Goal: Task Accomplishment & Management: Manage account settings

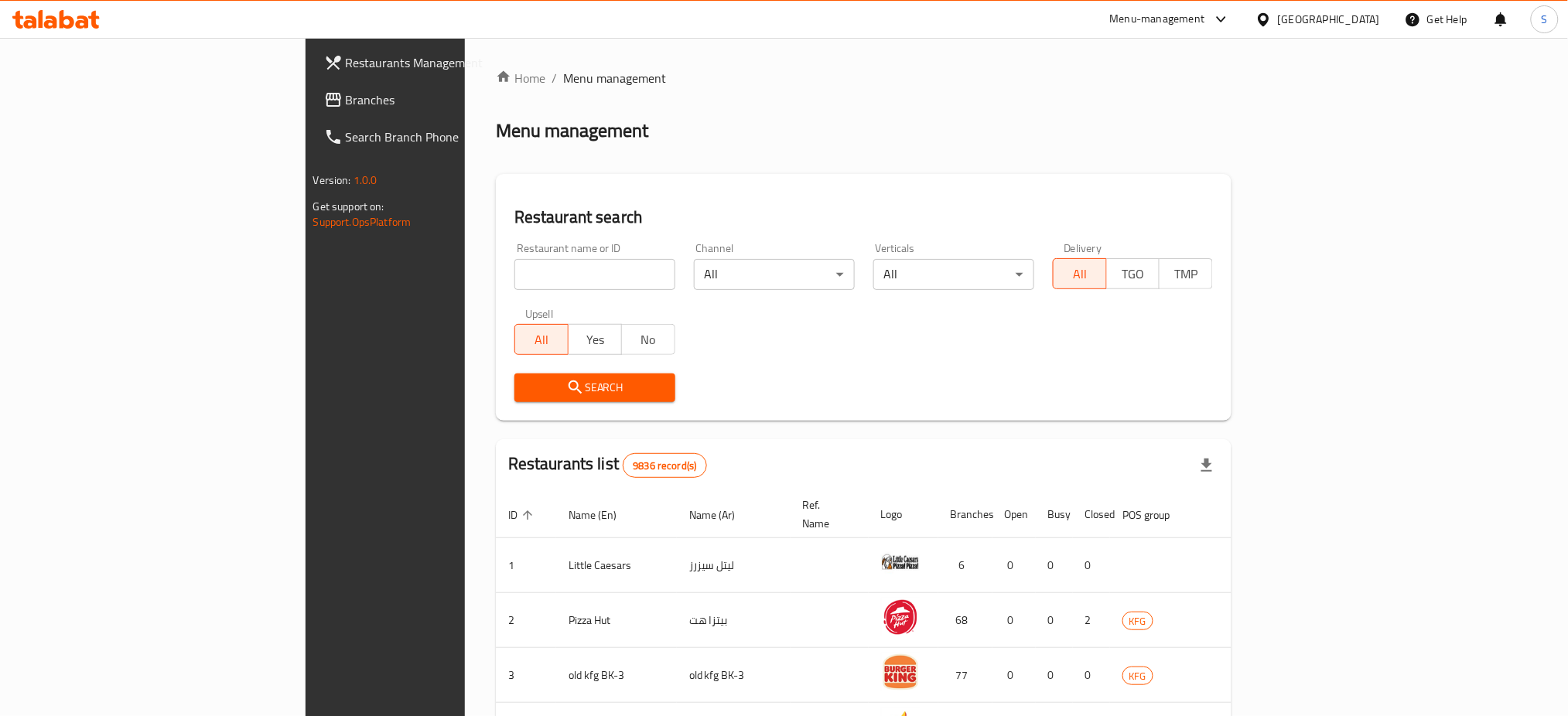
click at [515, 269] on input "search" at bounding box center [595, 274] width 161 height 31
paste input "681823"
type input "681823"
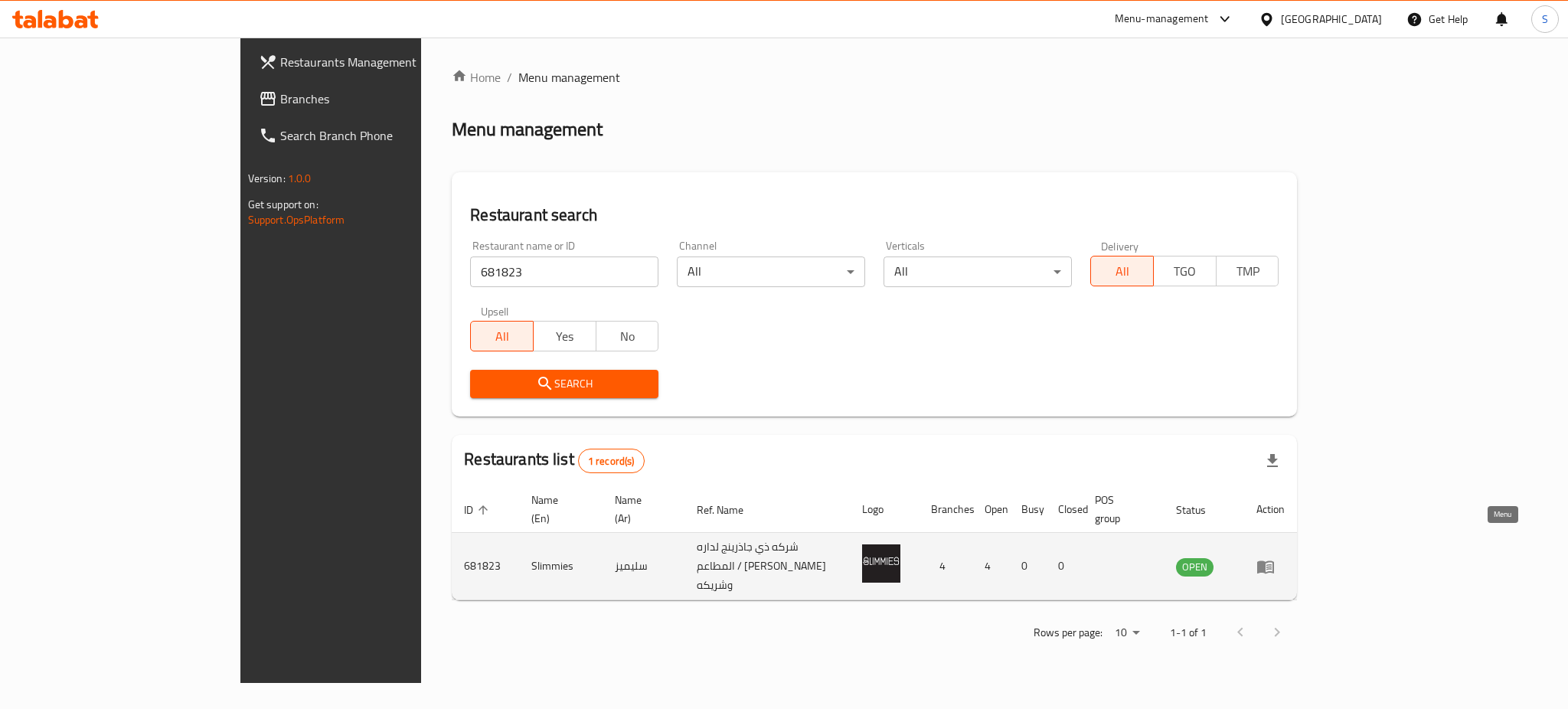
click at [1275, 557] on icon "enhanced table" at bounding box center [1265, 566] width 18 height 18
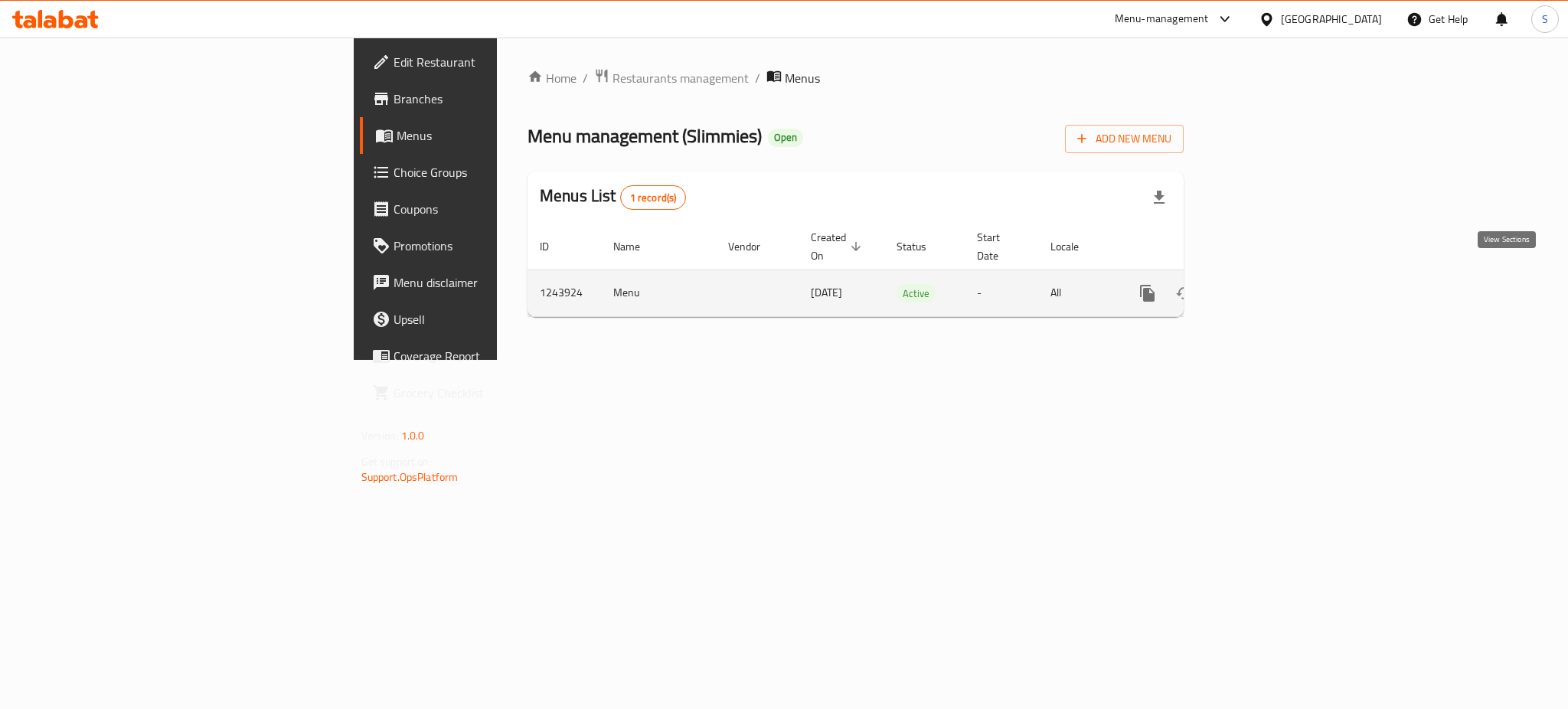
click at [1268, 284] on icon "enhanced table" at bounding box center [1257, 292] width 18 height 18
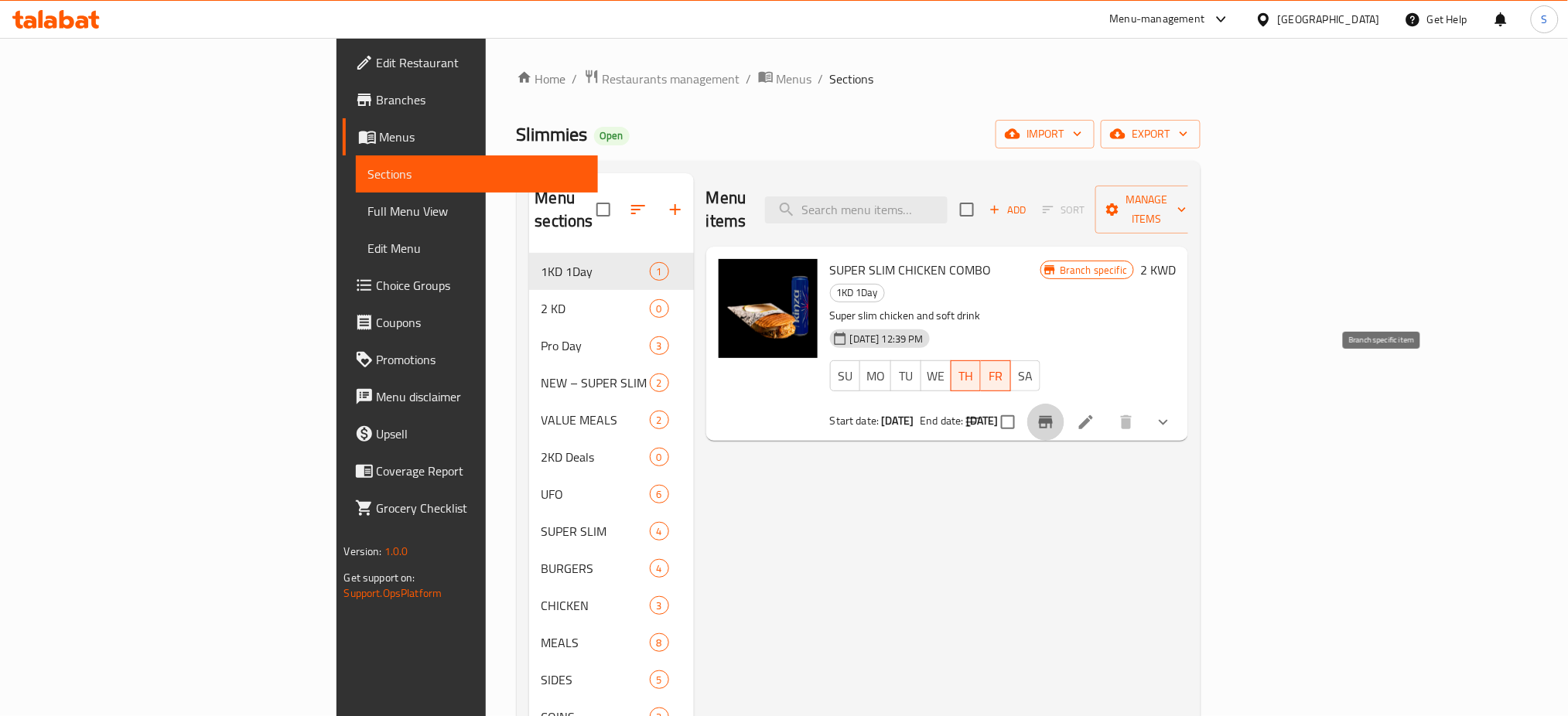
click at [1055, 413] on icon "Branch-specific-item" at bounding box center [1045, 422] width 18 height 18
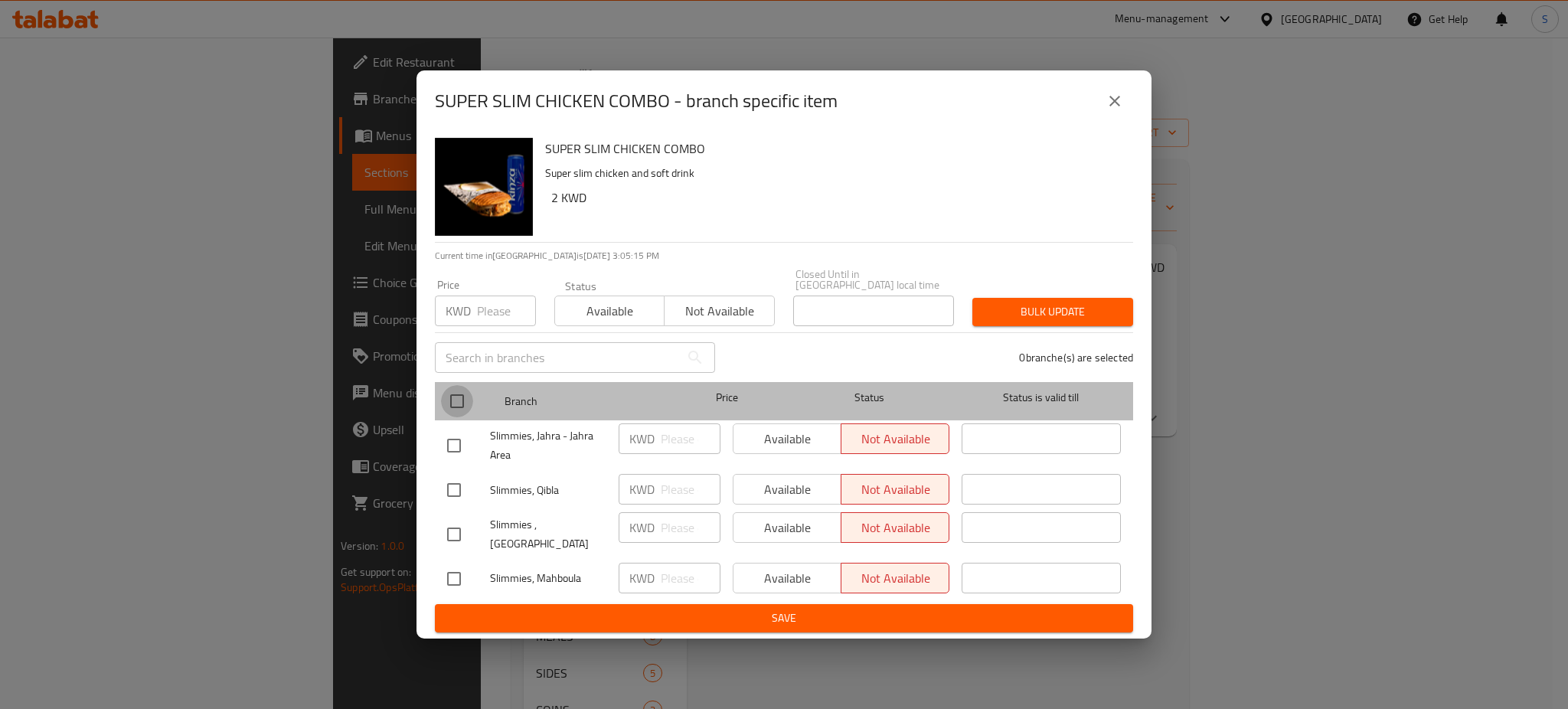
click at [459, 402] on input "checkbox" at bounding box center [457, 401] width 32 height 32
checkbox input "true"
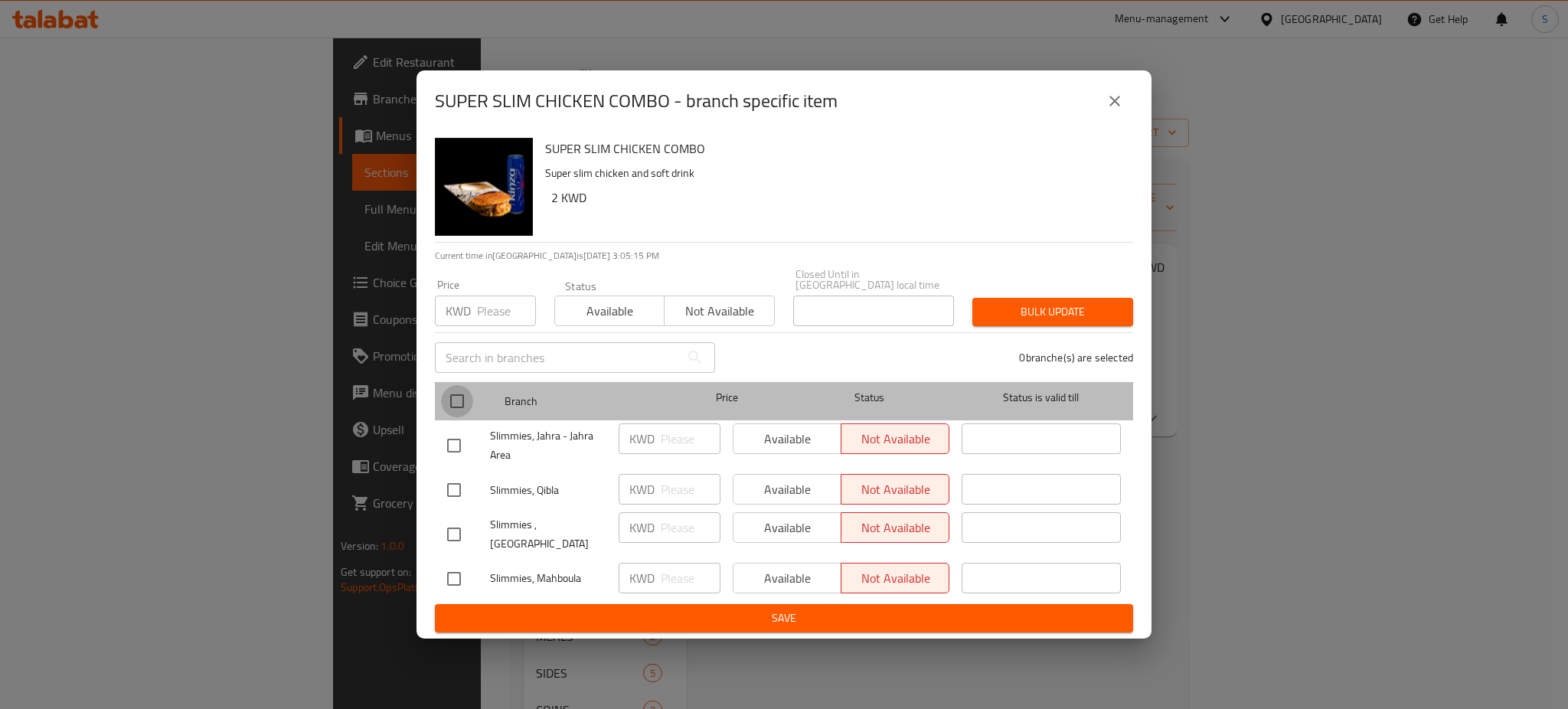
checkbox input "true"
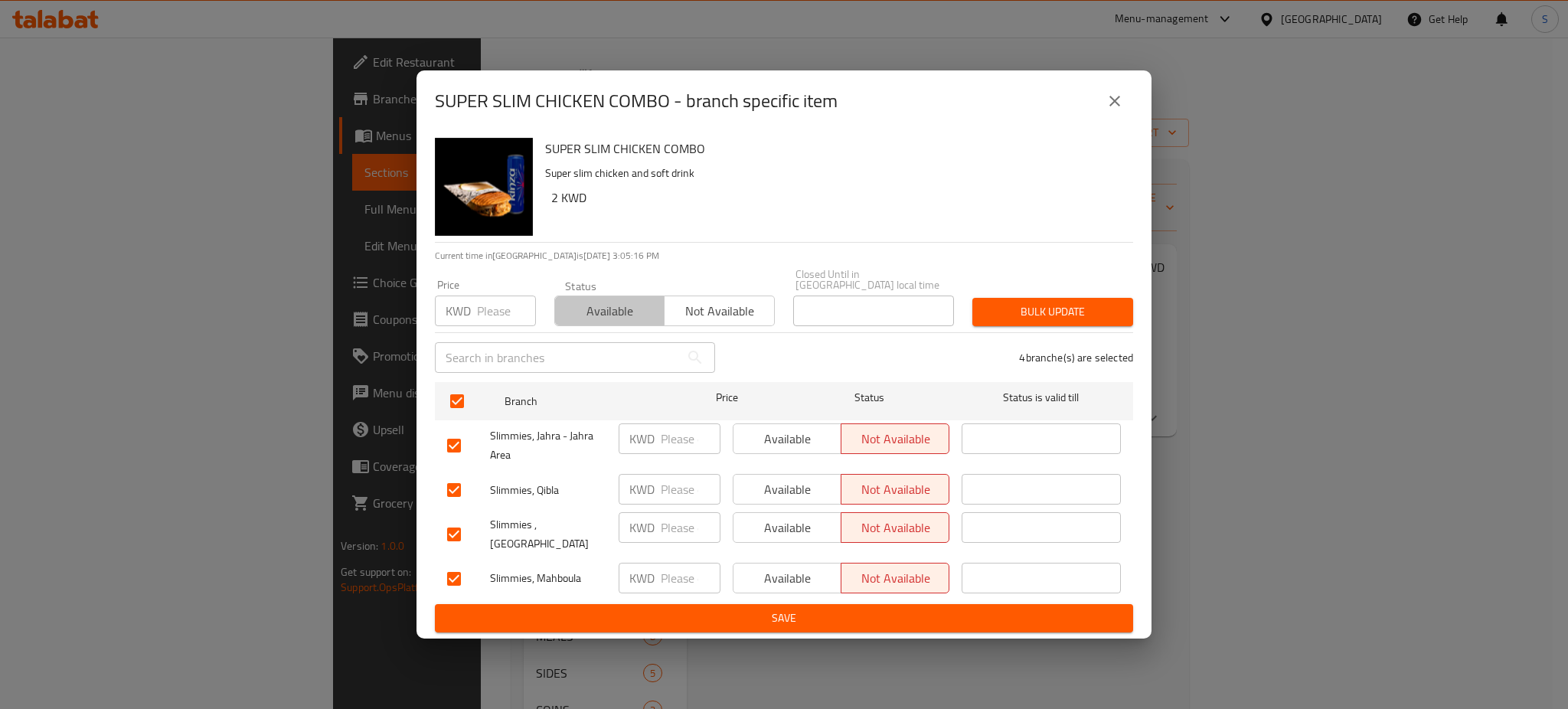
click at [600, 310] on span "Available" at bounding box center [610, 311] width 98 height 22
click at [1041, 313] on span "Bulk update" at bounding box center [1052, 312] width 136 height 19
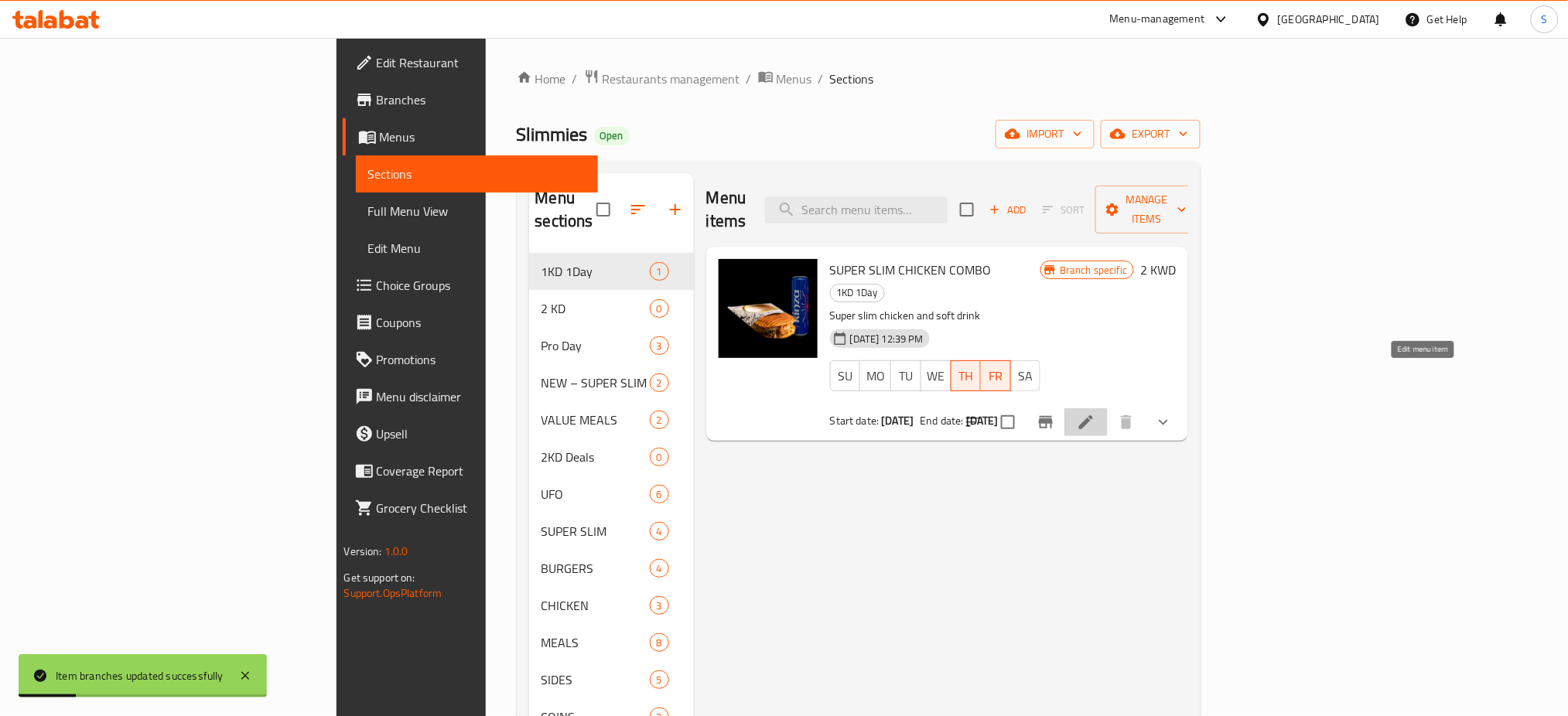
click at [1095, 413] on icon at bounding box center [1085, 422] width 18 height 18
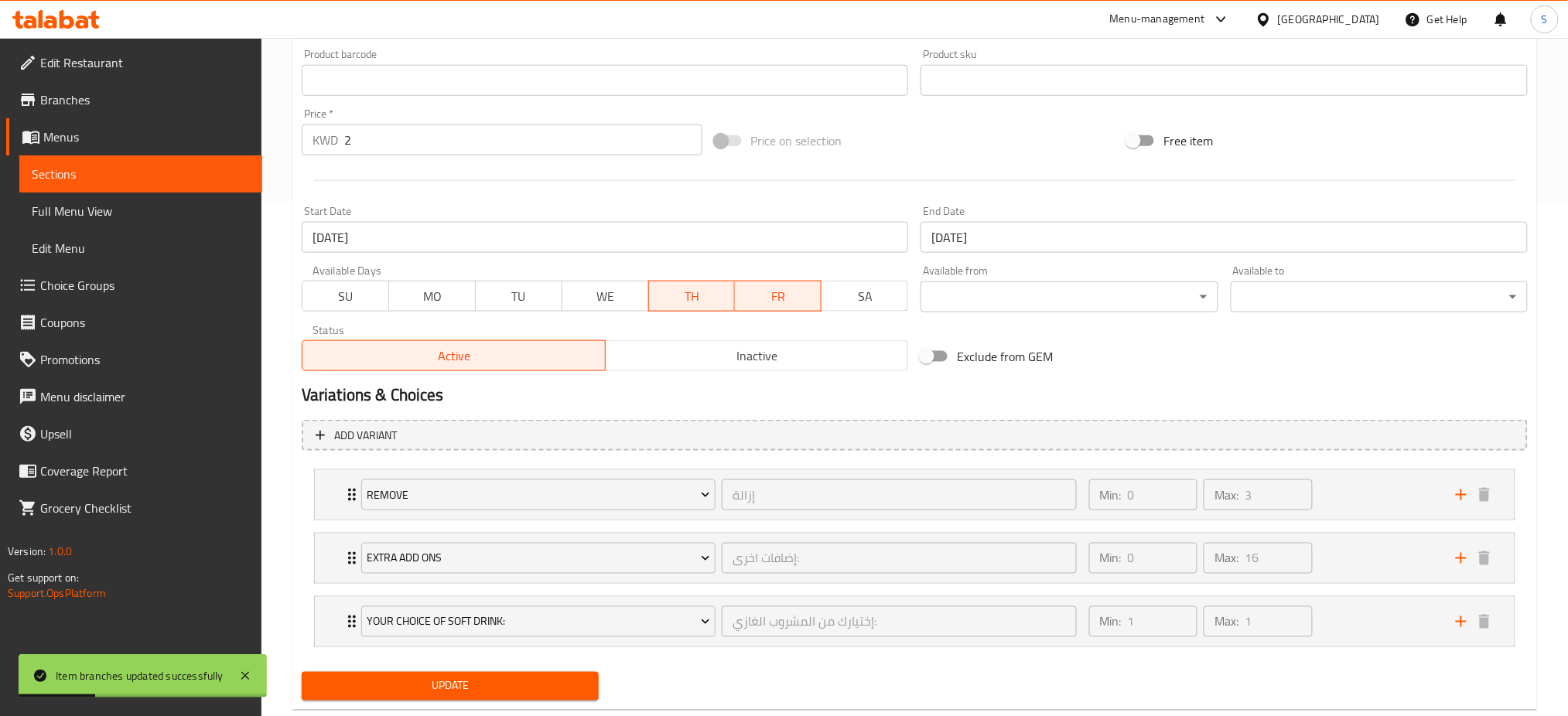
scroll to position [515, 0]
drag, startPoint x: 697, startPoint y: 297, endPoint x: 712, endPoint y: 300, distance: 15.3
click at [697, 296] on span "TH" at bounding box center [692, 295] width 74 height 22
click at [772, 295] on span "FR" at bounding box center [778, 295] width 74 height 22
click at [328, 294] on span "SU" at bounding box center [346, 295] width 74 height 22
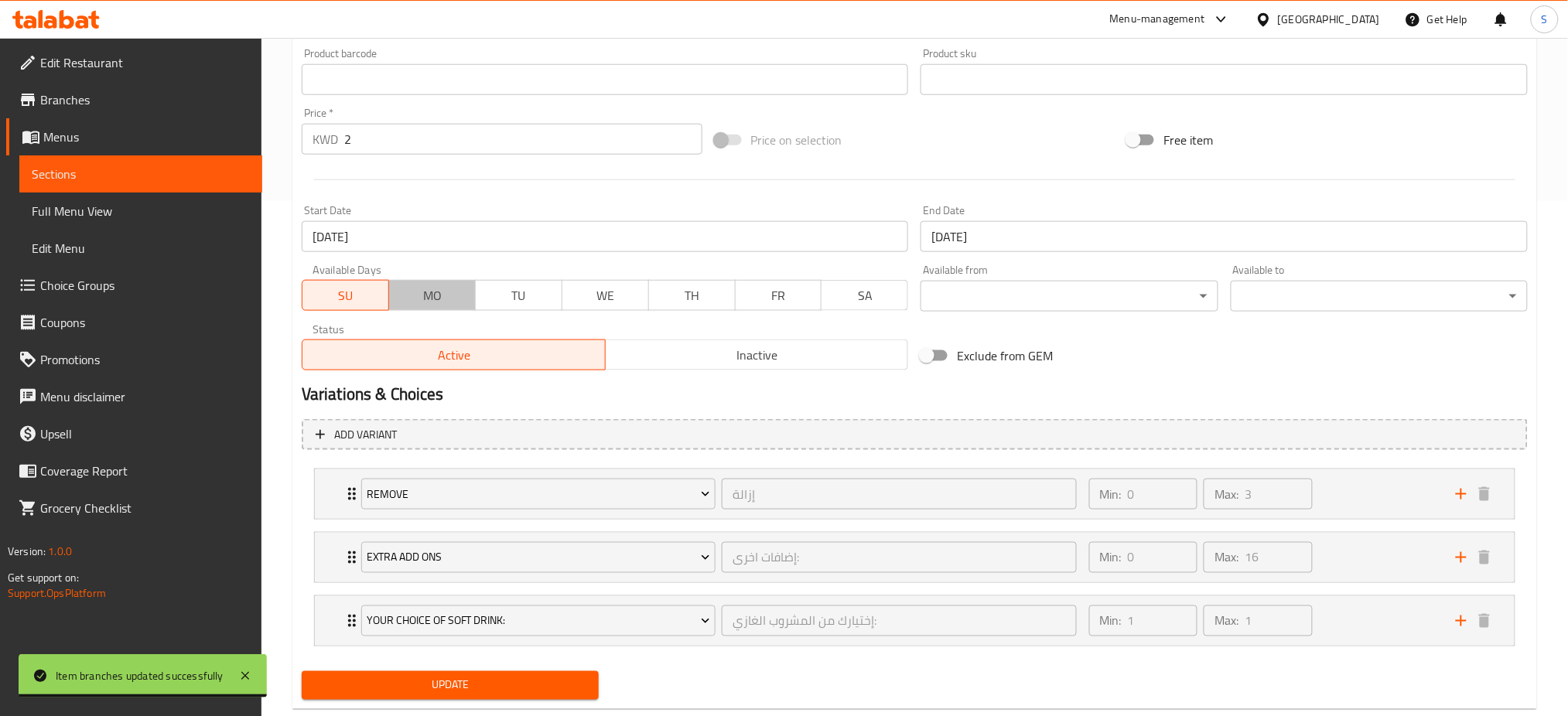
click at [431, 290] on span "MO" at bounding box center [432, 295] width 74 height 22
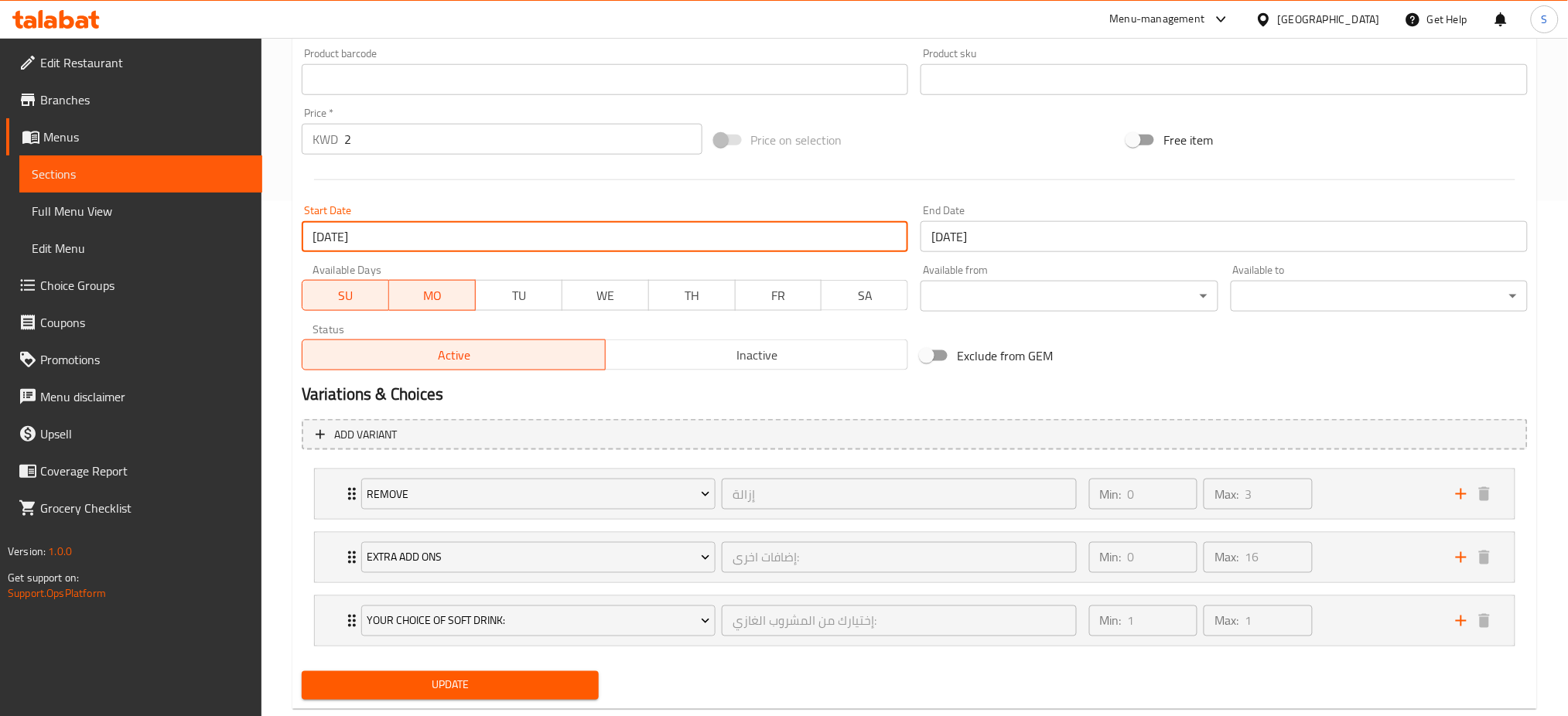
click at [424, 229] on input "31-07-2025" at bounding box center [605, 236] width 607 height 31
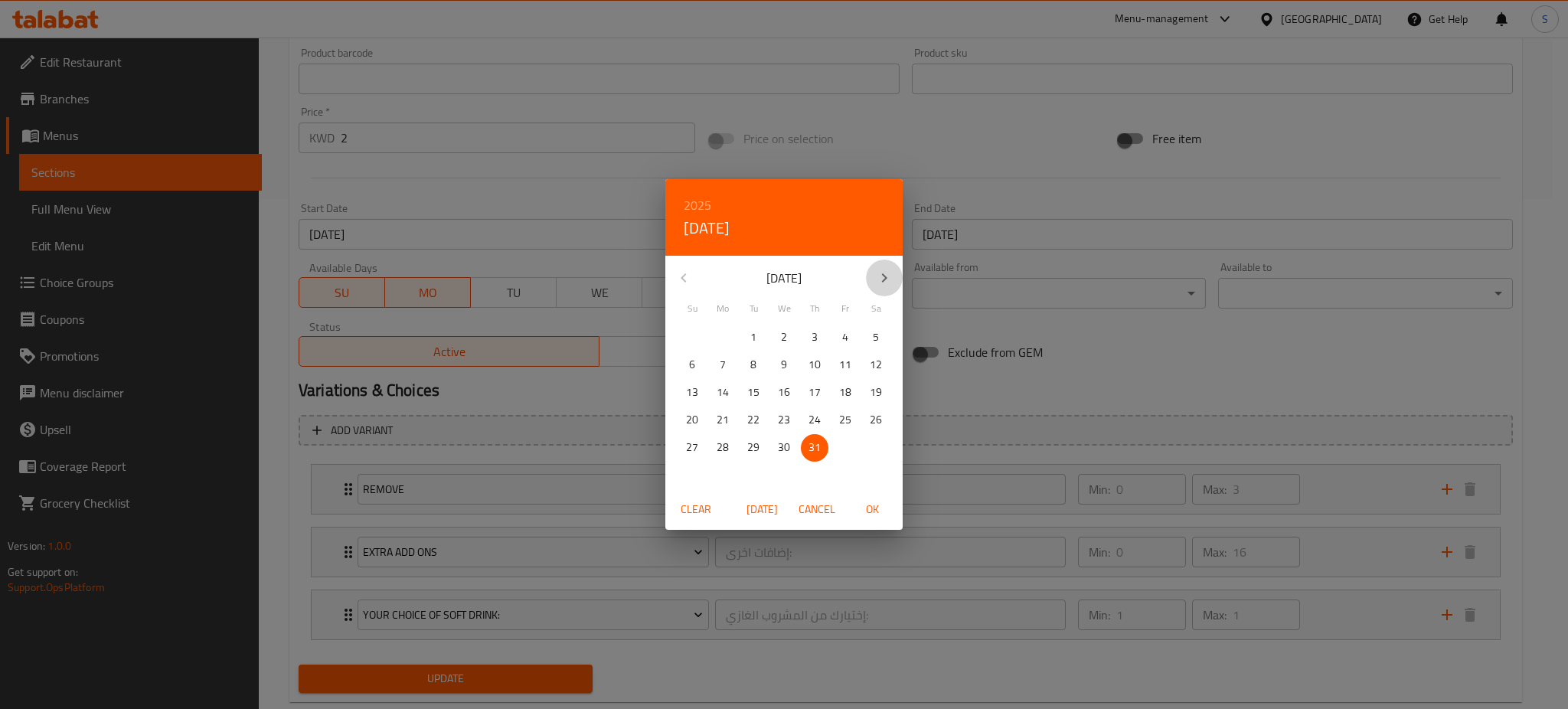
click at [881, 277] on icon "button" at bounding box center [884, 277] width 18 height 18
click at [695, 418] on p "17" at bounding box center [692, 420] width 13 height 19
drag, startPoint x: 868, startPoint y: 502, endPoint x: 944, endPoint y: 173, distance: 337.7
click at [870, 501] on span "OK" at bounding box center [872, 509] width 37 height 19
type input "[DATE]"
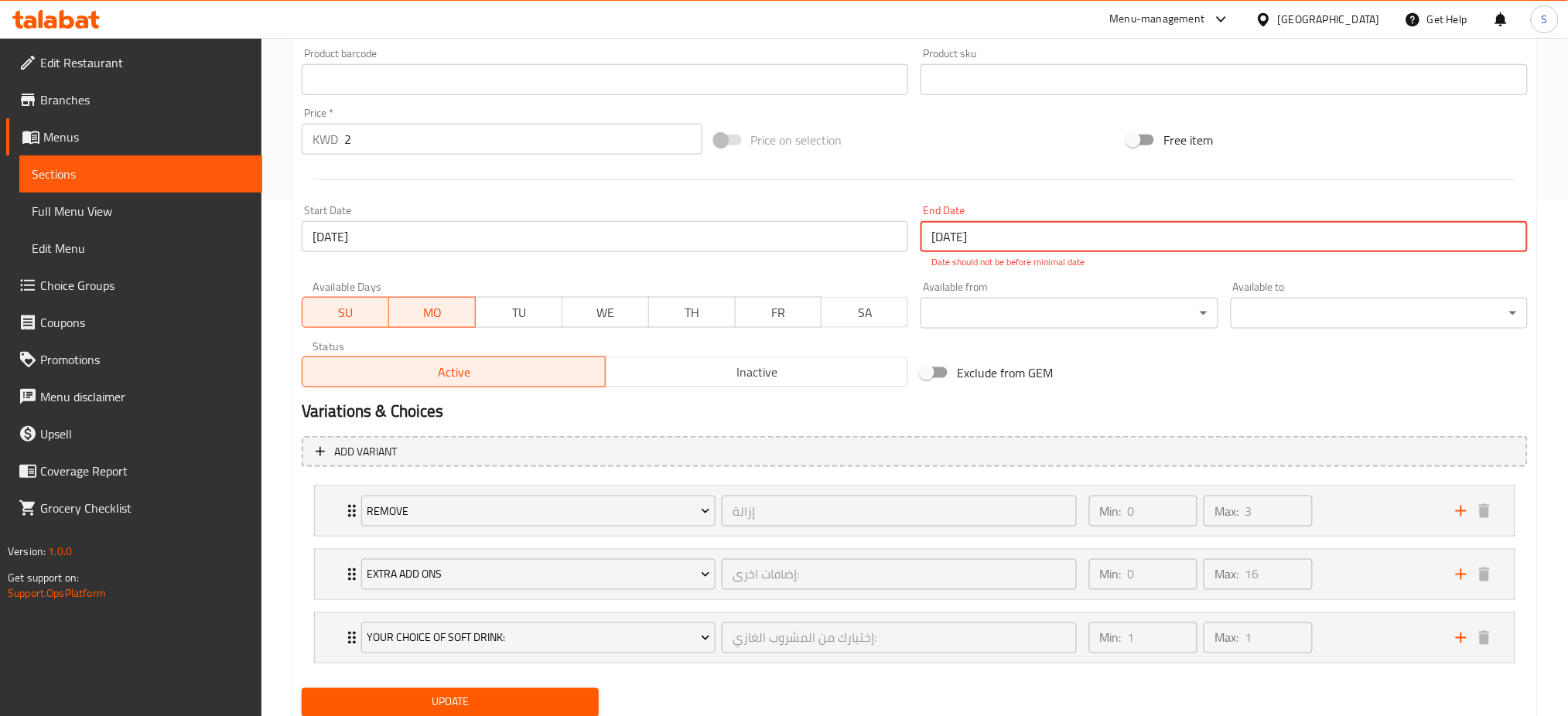
click at [986, 233] on input "31-07-2025" at bounding box center [1224, 236] width 607 height 31
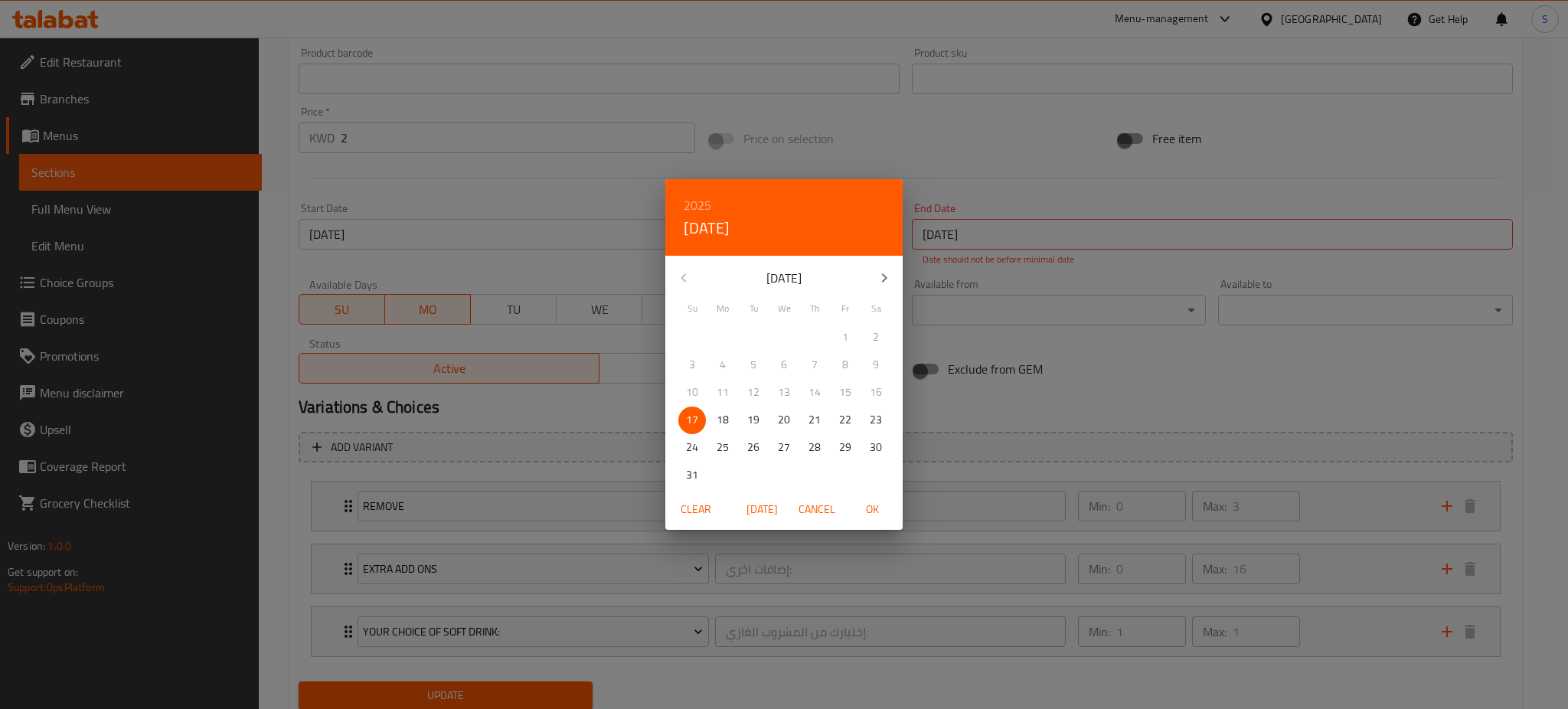
drag, startPoint x: 871, startPoint y: 501, endPoint x: 860, endPoint y: 514, distance: 17.0
click at [871, 501] on span "OK" at bounding box center [872, 509] width 37 height 19
type input "[DATE]"
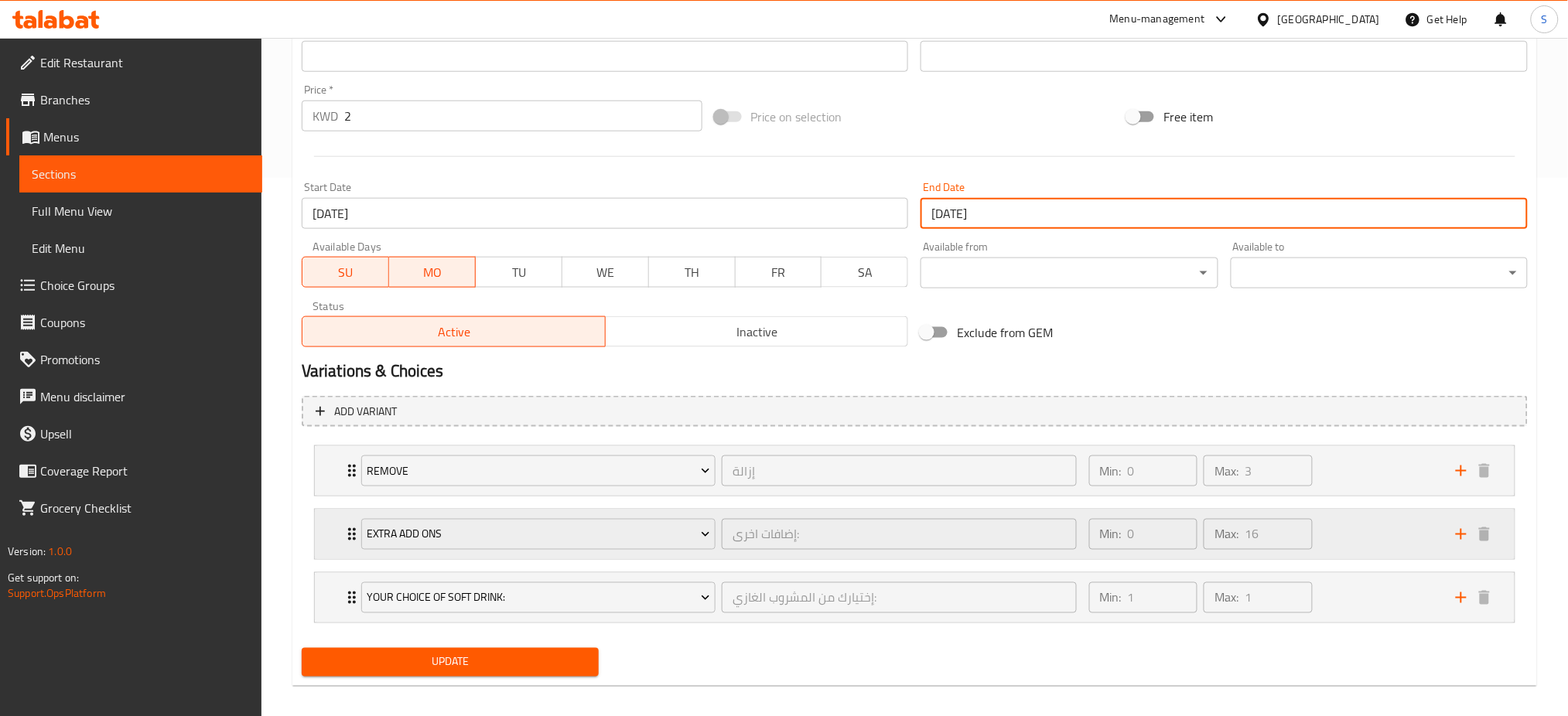
scroll to position [550, 0]
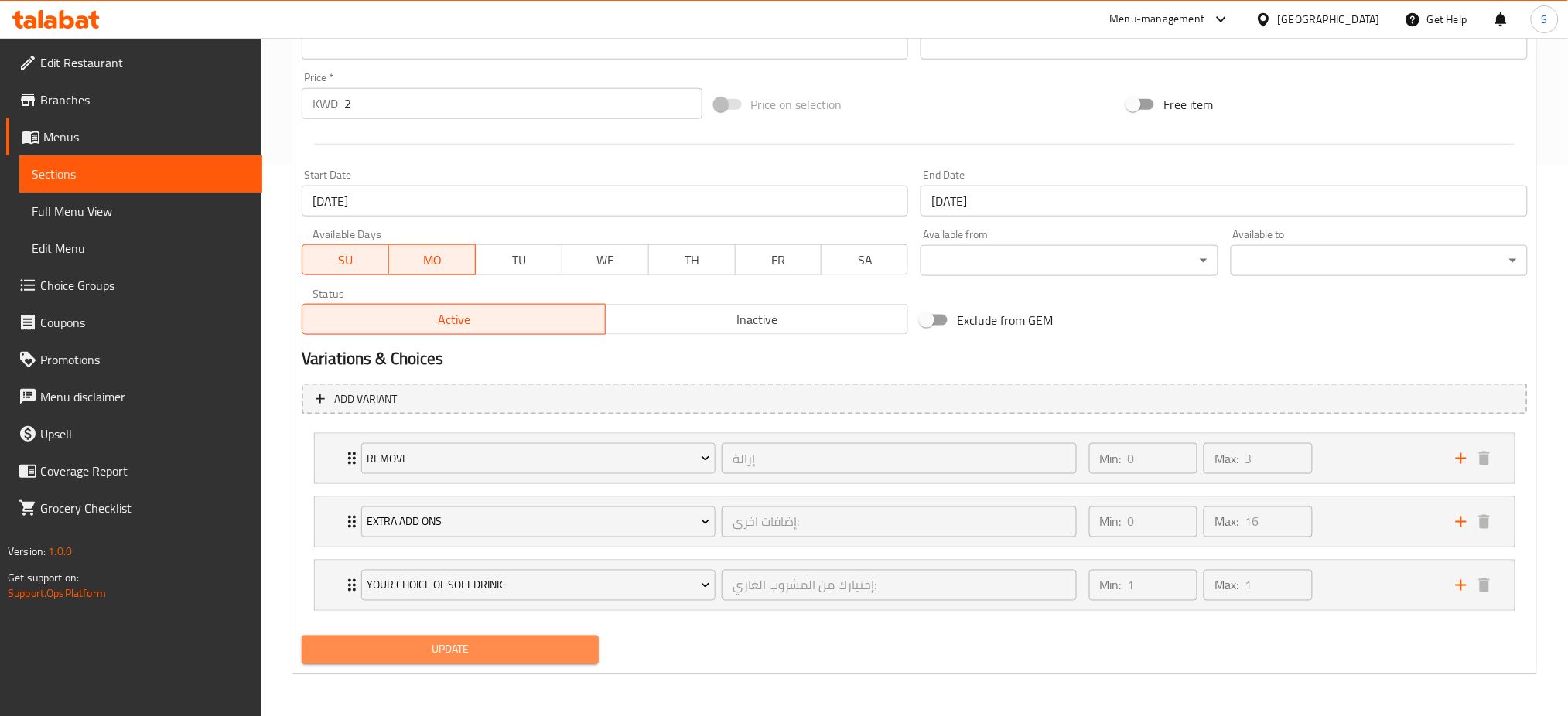
click at [525, 644] on span "Update" at bounding box center [450, 649] width 272 height 19
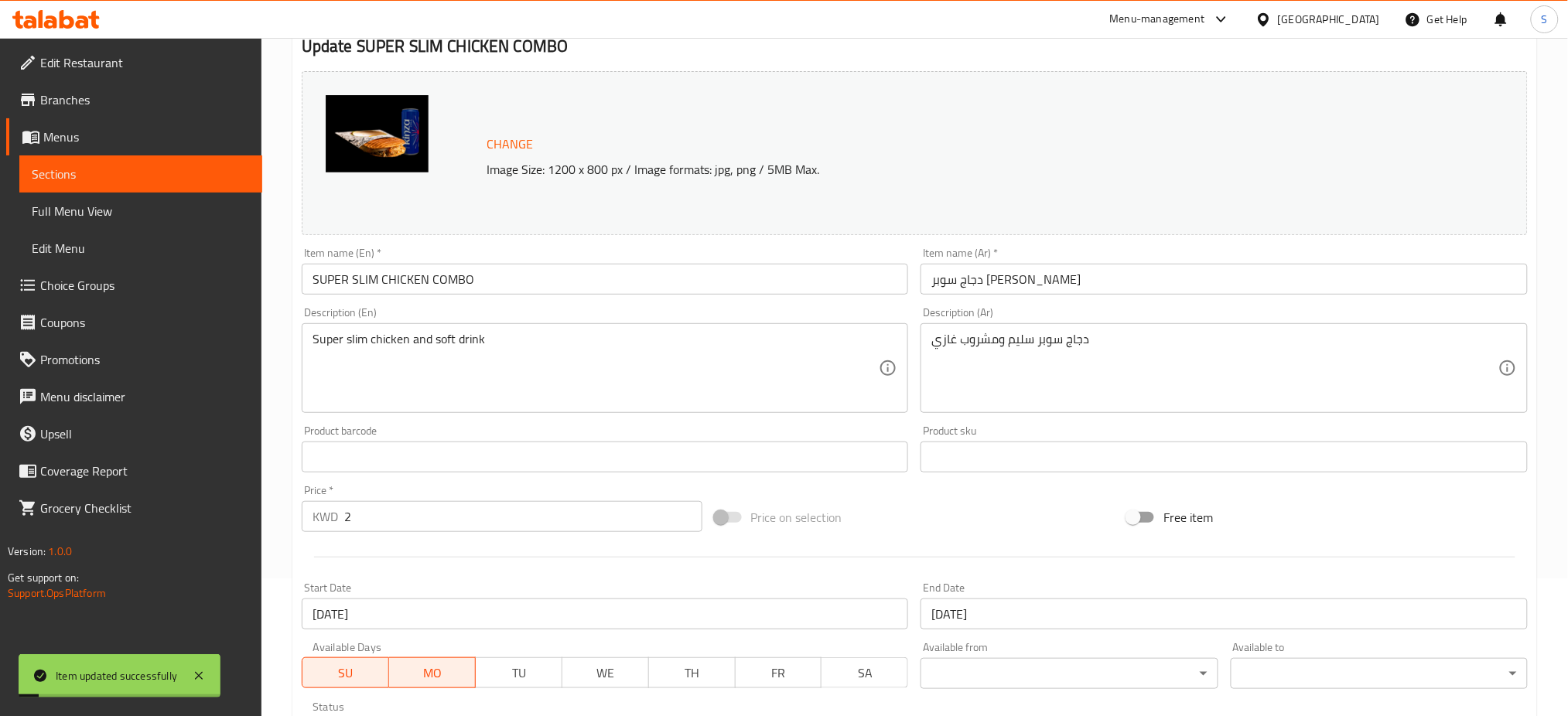
scroll to position [0, 0]
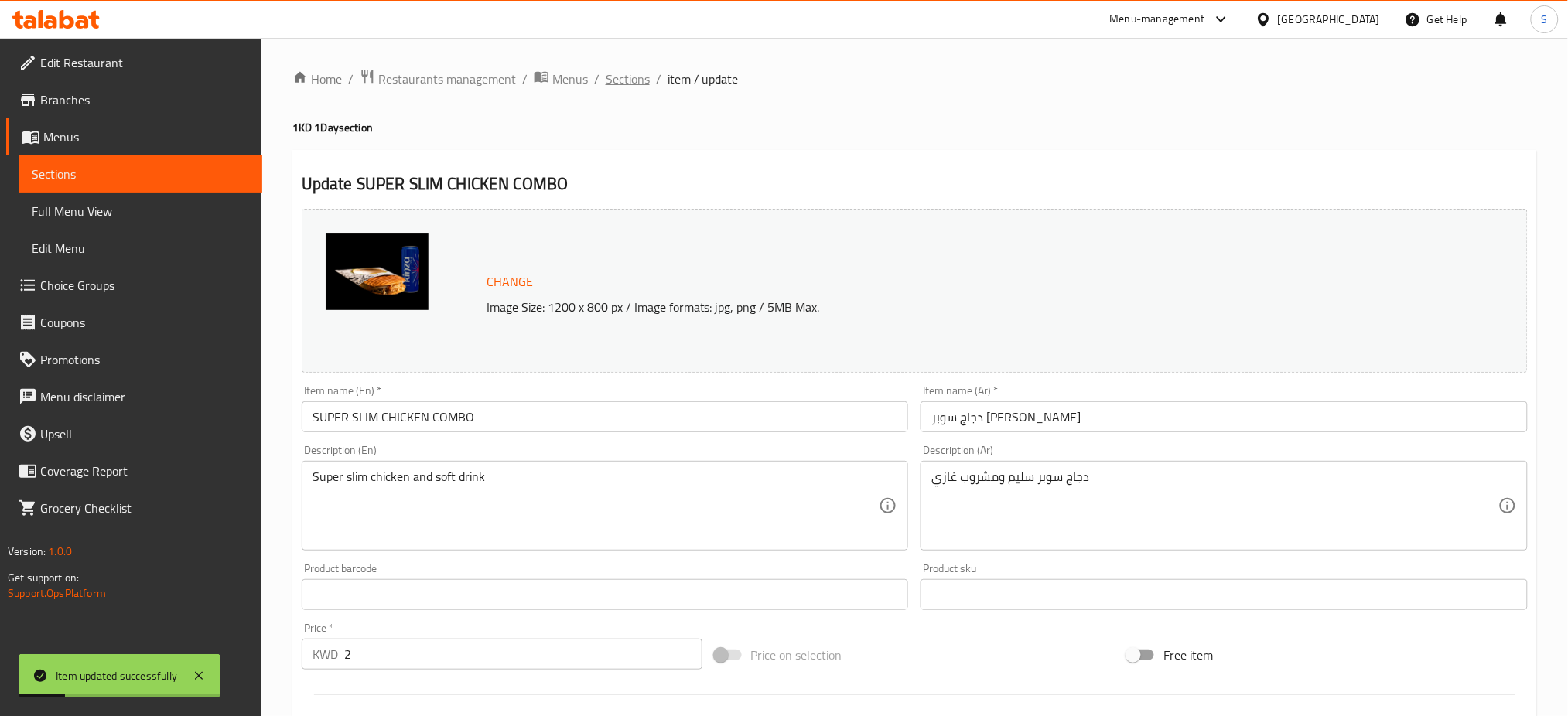
click at [627, 77] on span "Sections" at bounding box center [628, 79] width 44 height 18
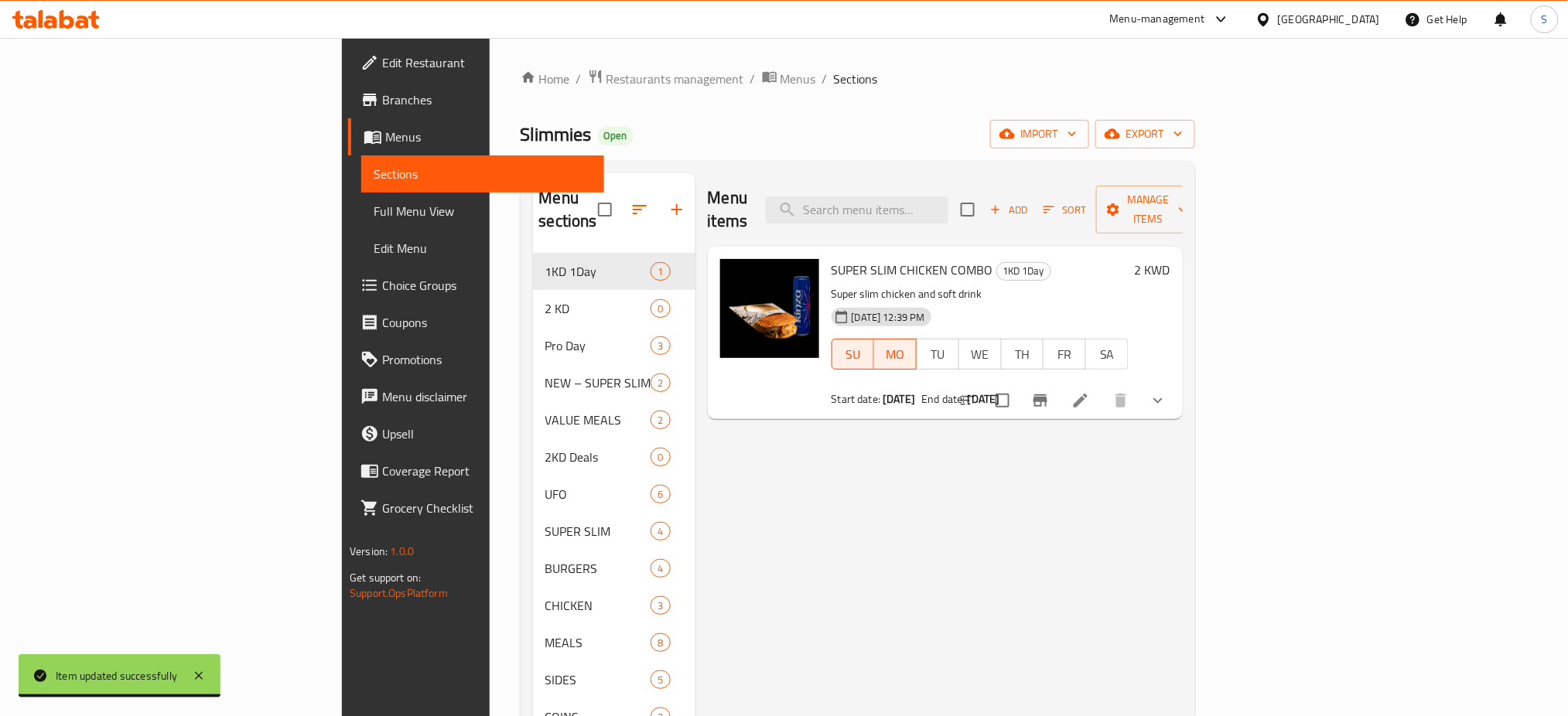
click at [970, 469] on div "Menu items Add Sort Manage items SUPER SLIM CHICKEN COMBO 1KD 1Day Super slim c…" at bounding box center [938, 568] width 487 height 791
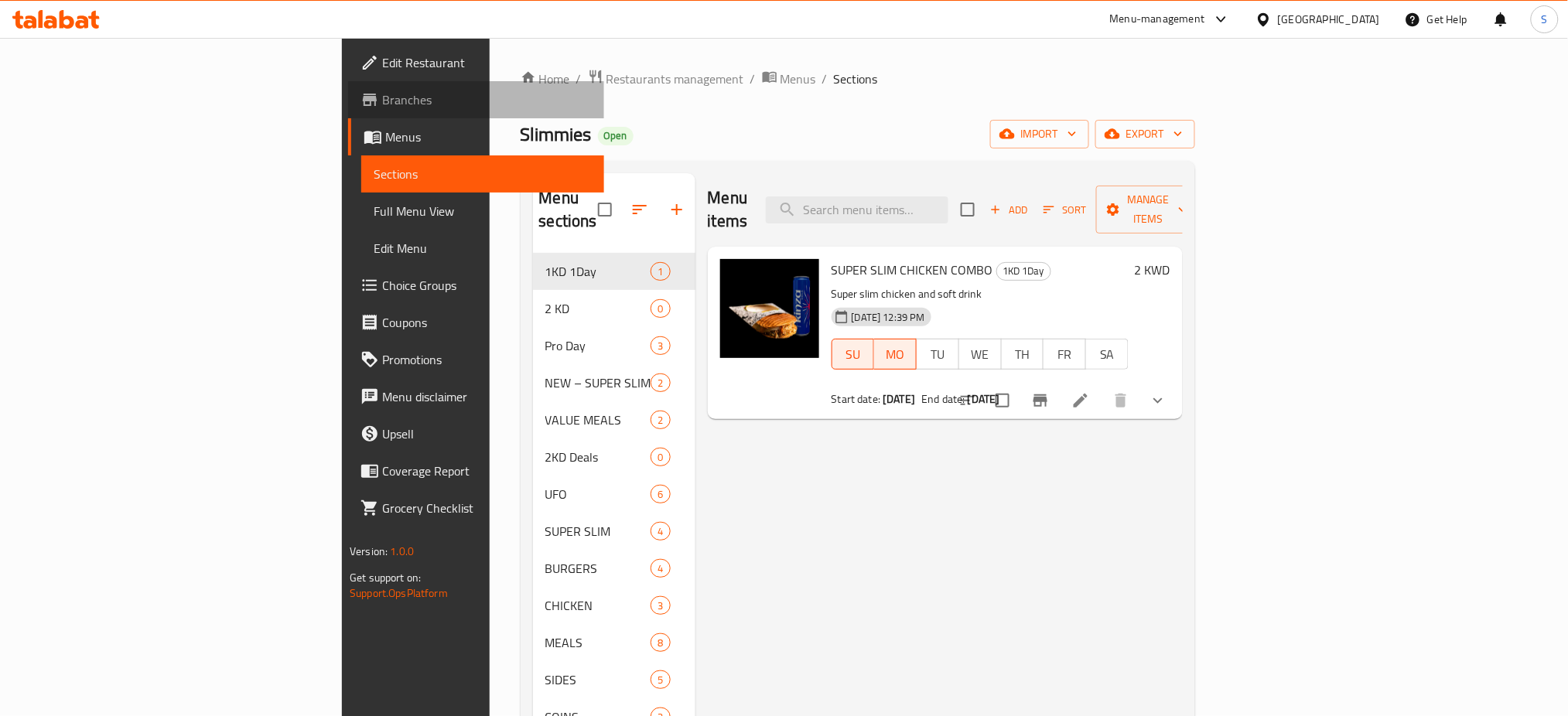
click at [382, 94] on span "Branches" at bounding box center [487, 99] width 210 height 18
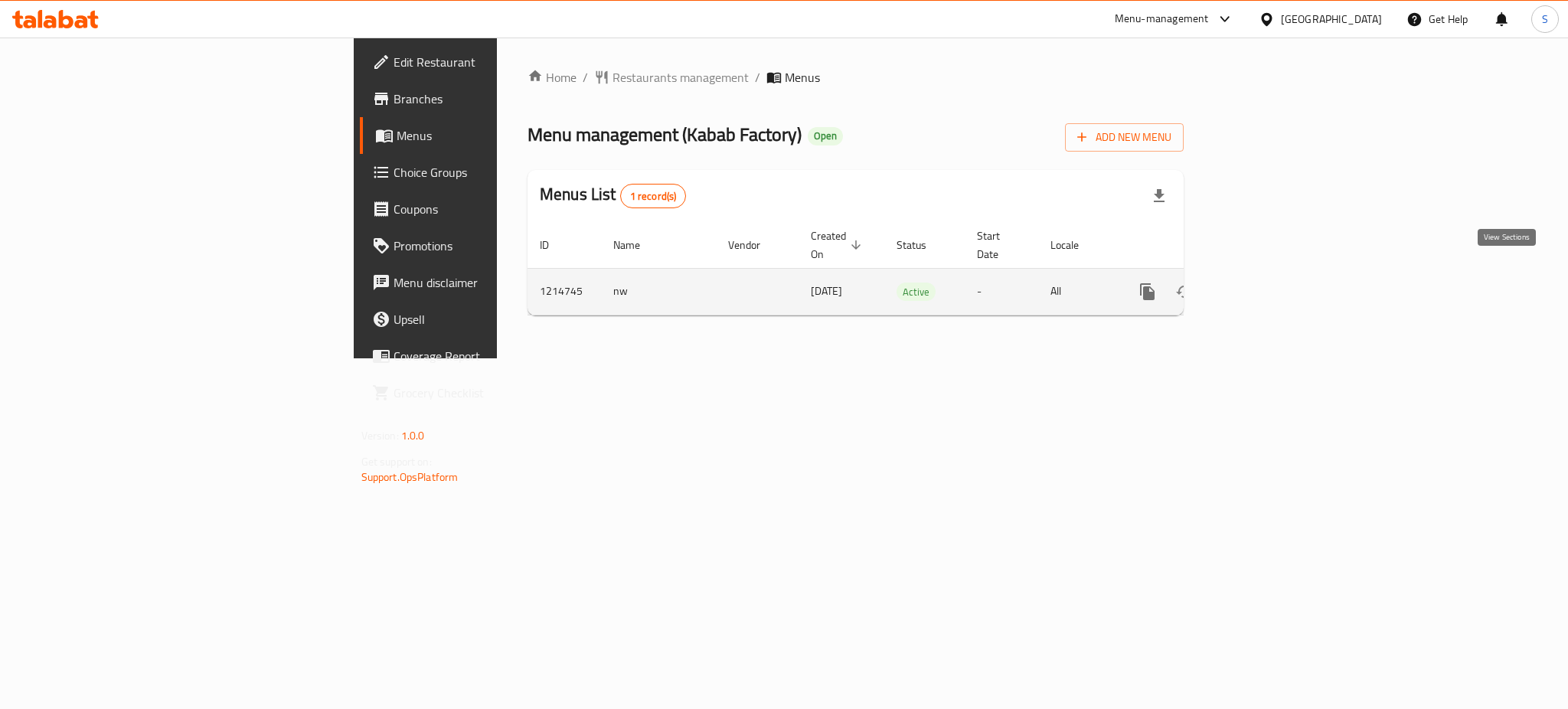
click at [1268, 282] on icon "enhanced table" at bounding box center [1257, 291] width 18 height 18
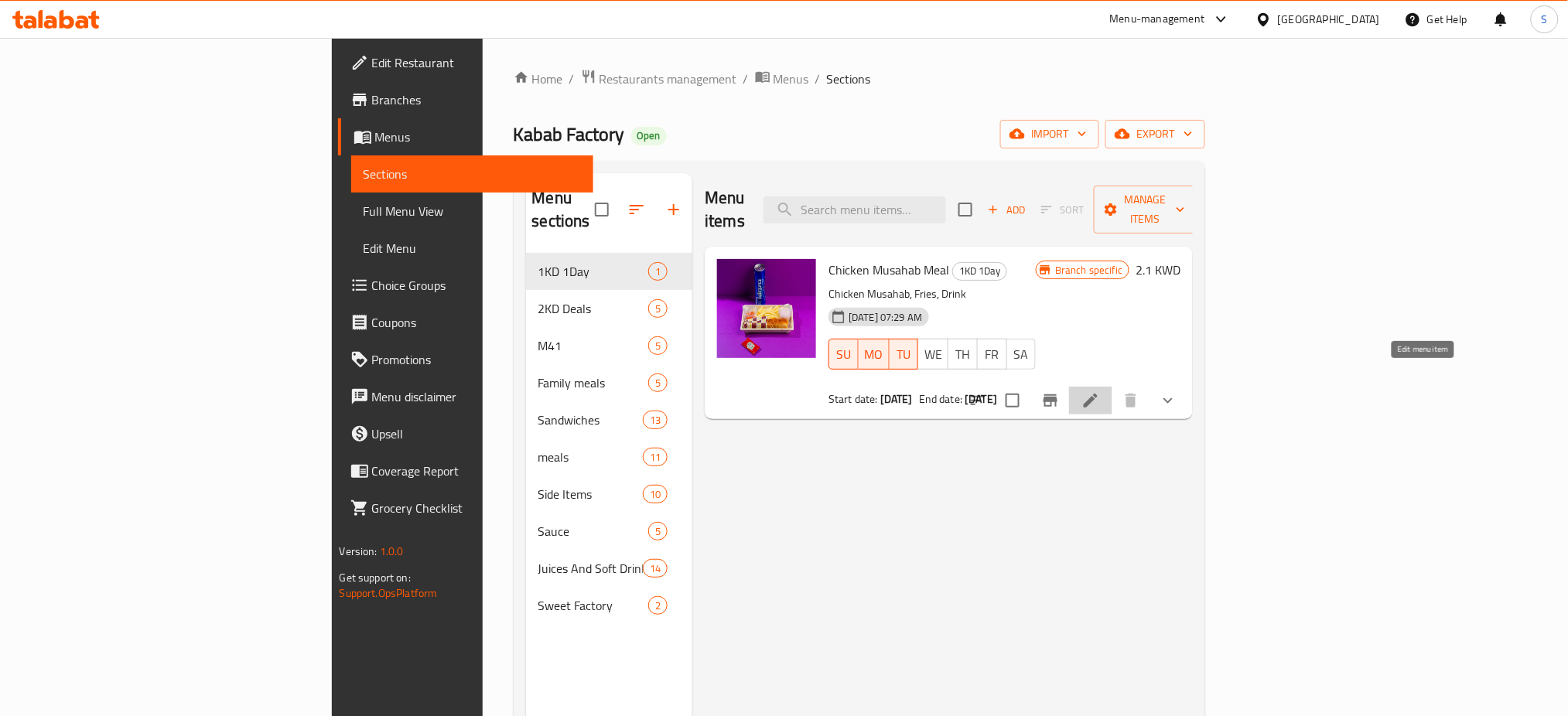
click at [1098, 394] on icon at bounding box center [1091, 401] width 14 height 14
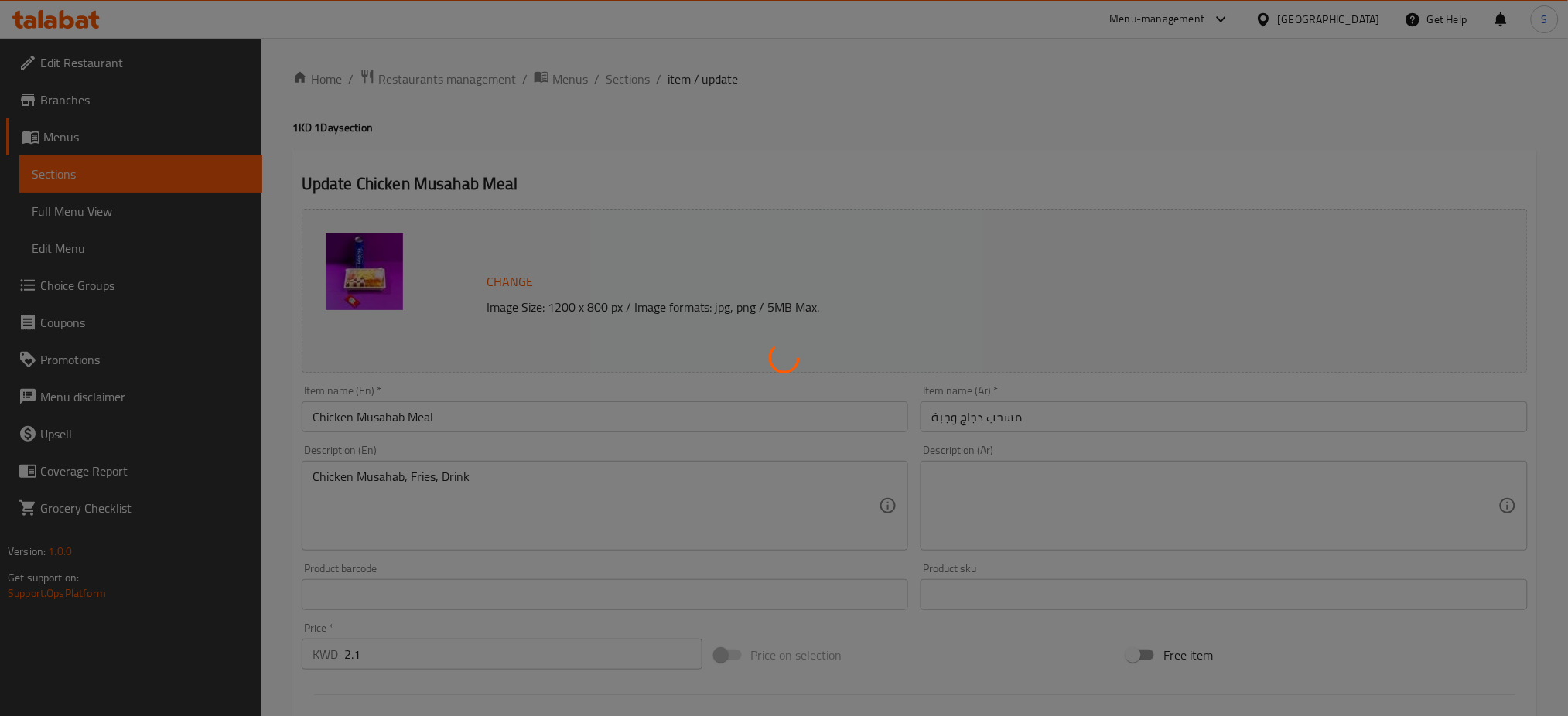
type input "اختار"
type input "1"
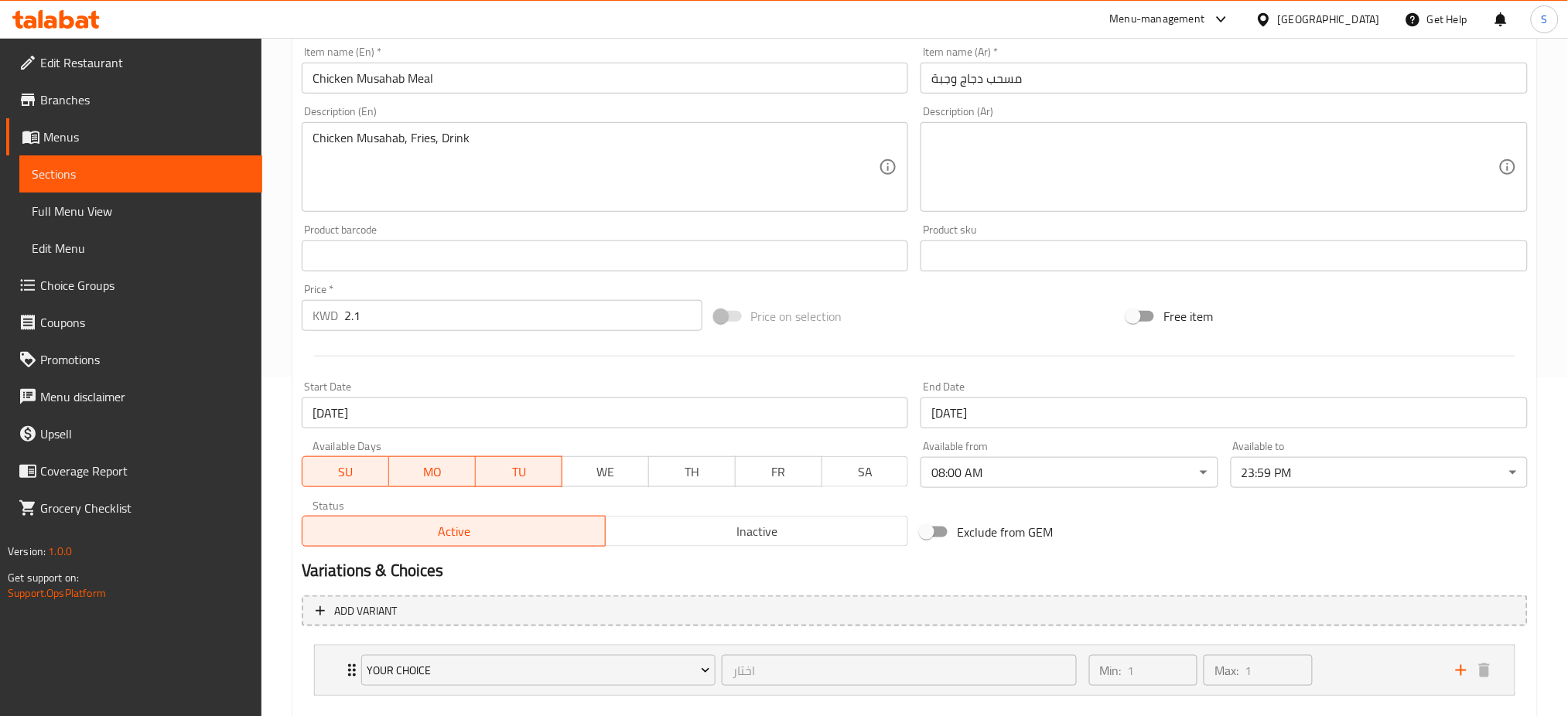
scroll to position [424, 0]
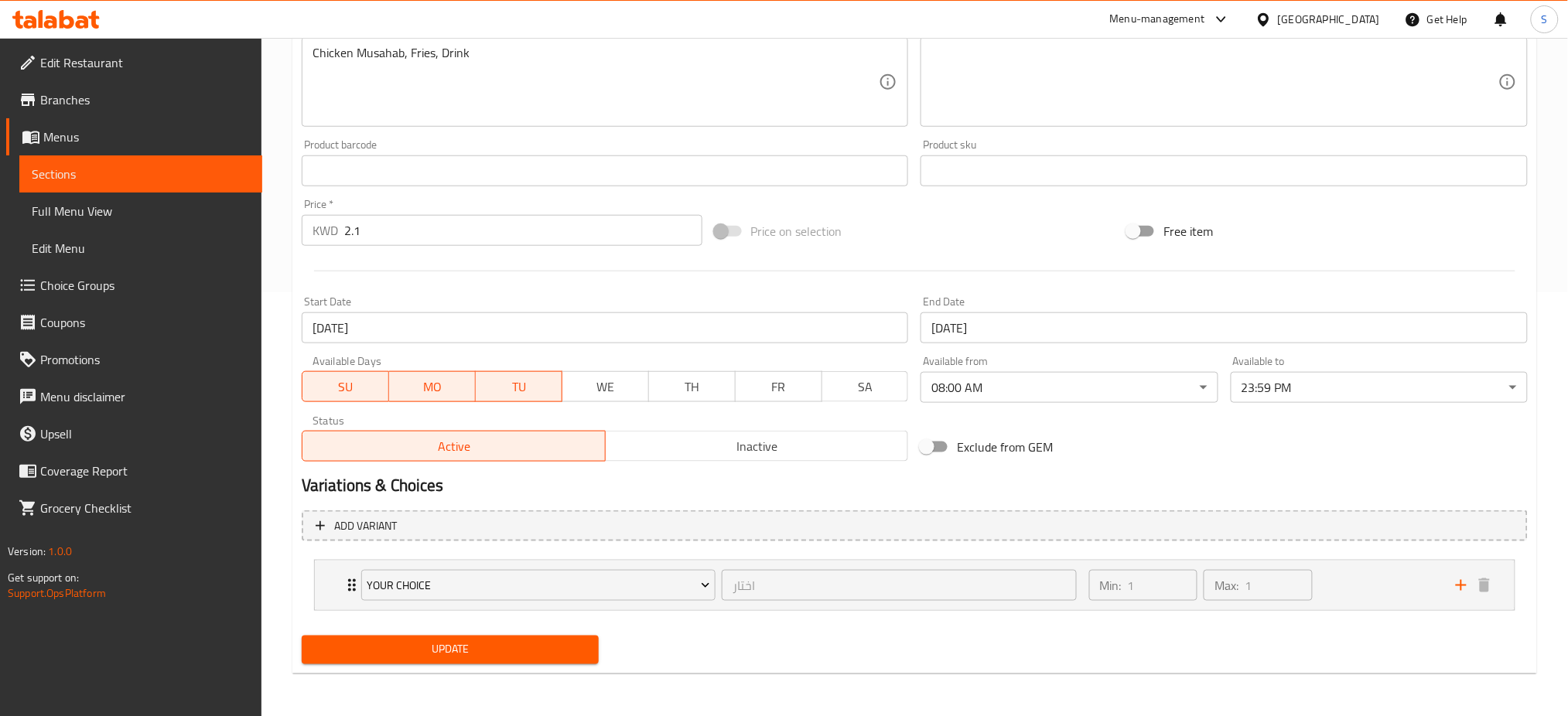
click at [539, 383] on span "TU" at bounding box center [519, 387] width 74 height 22
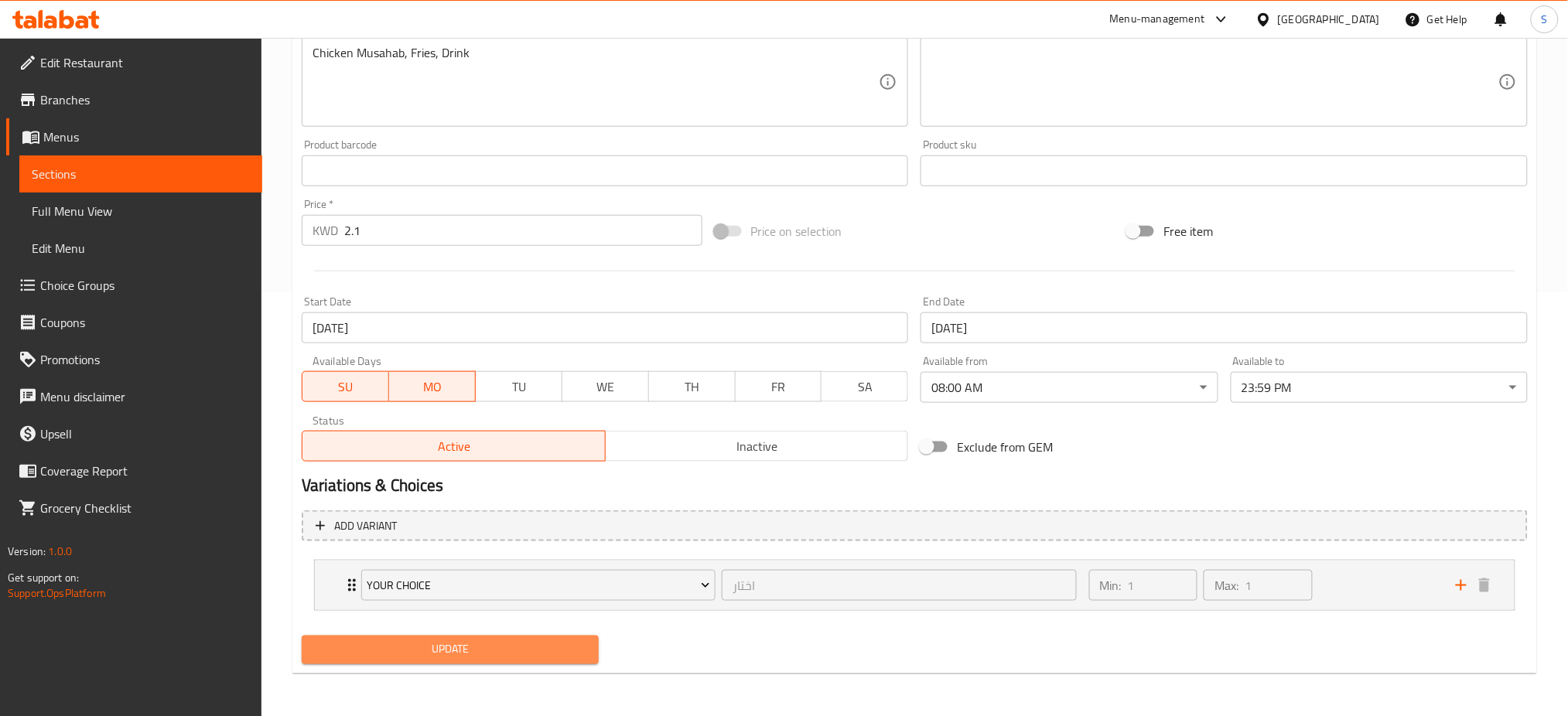
click at [555, 641] on span "Update" at bounding box center [450, 649] width 272 height 19
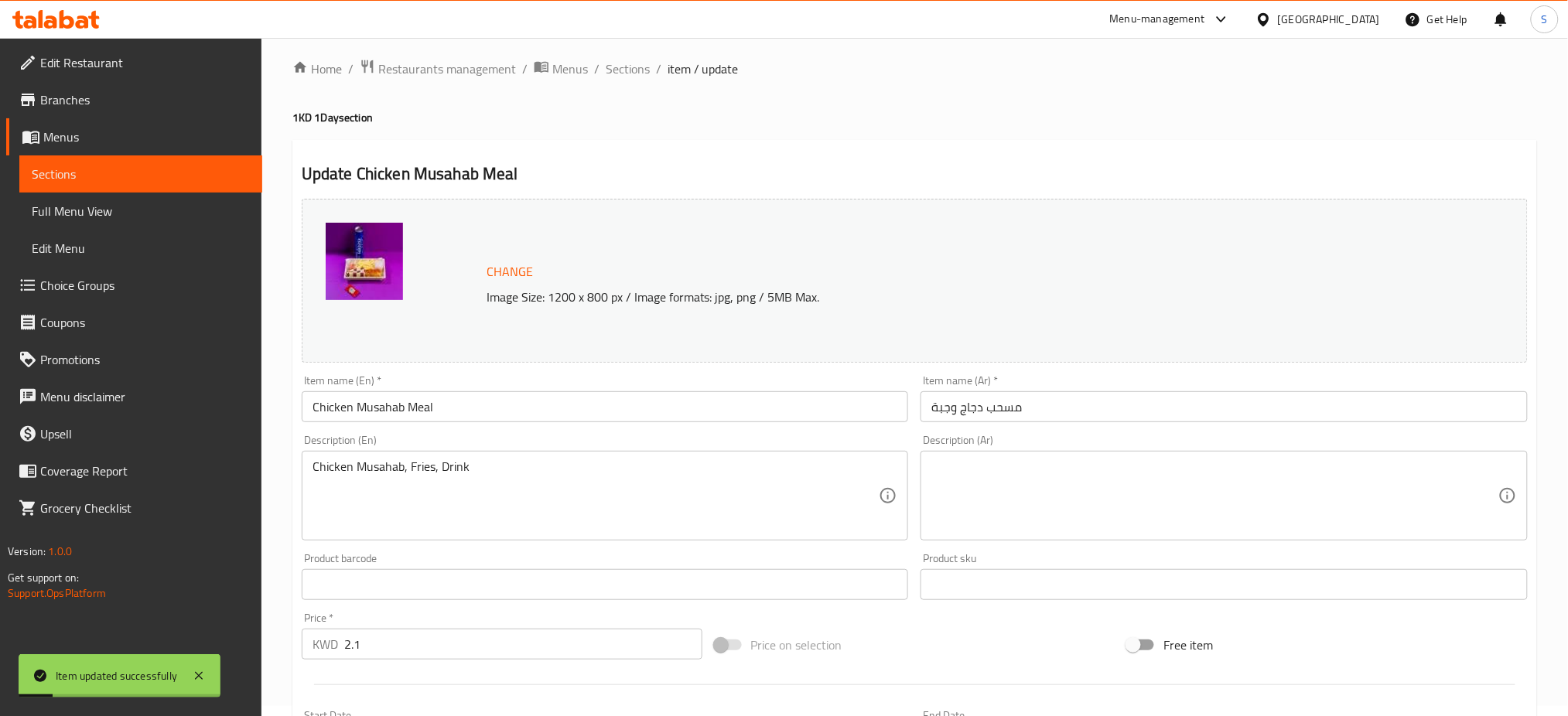
scroll to position [0, 0]
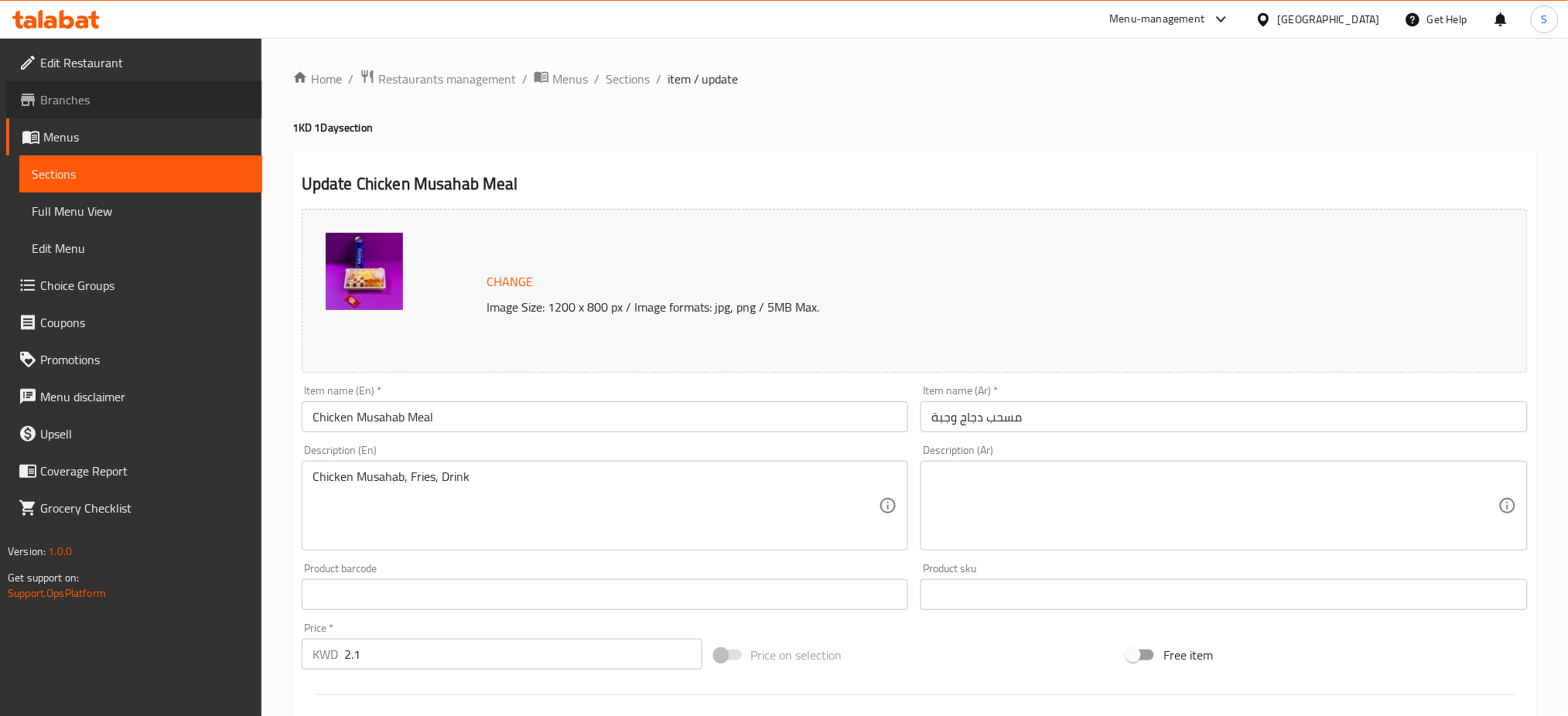
click at [97, 93] on span "Branches" at bounding box center [145, 99] width 210 height 18
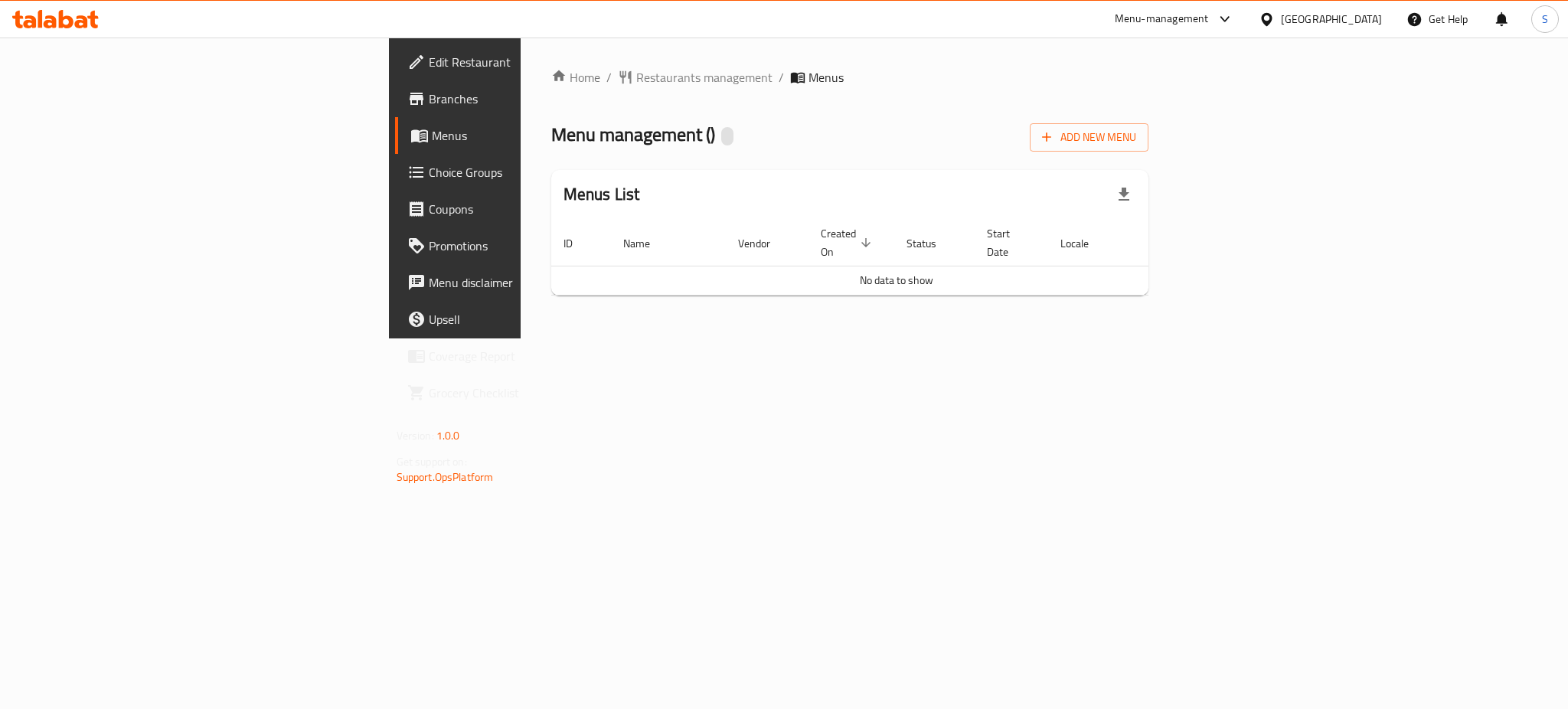
click at [432, 130] on span "Menus" at bounding box center [535, 135] width 207 height 18
click at [432, 134] on span "Menus" at bounding box center [535, 135] width 207 height 18
click at [636, 74] on span "Restaurants management" at bounding box center [704, 77] width 136 height 18
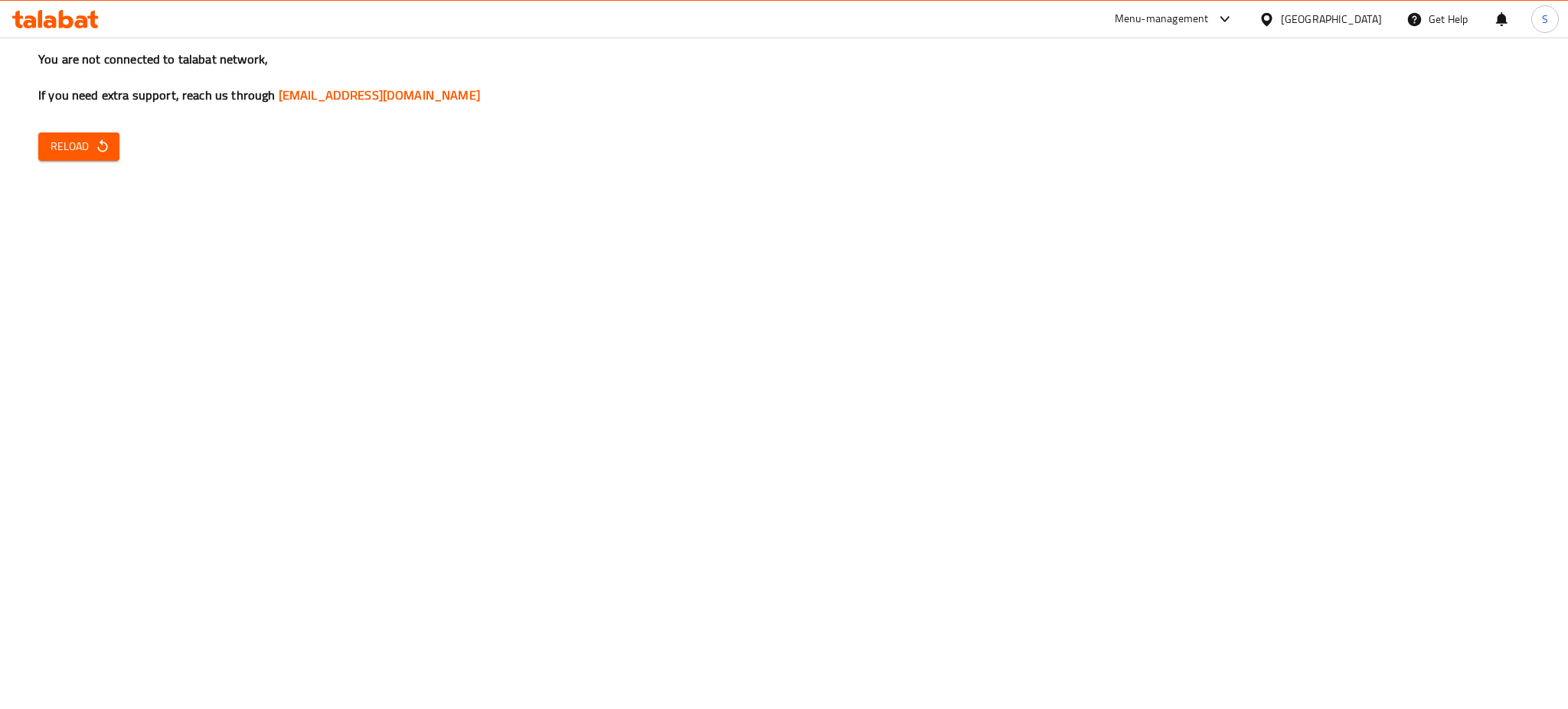
click at [96, 146] on icon "button" at bounding box center [102, 145] width 15 height 15
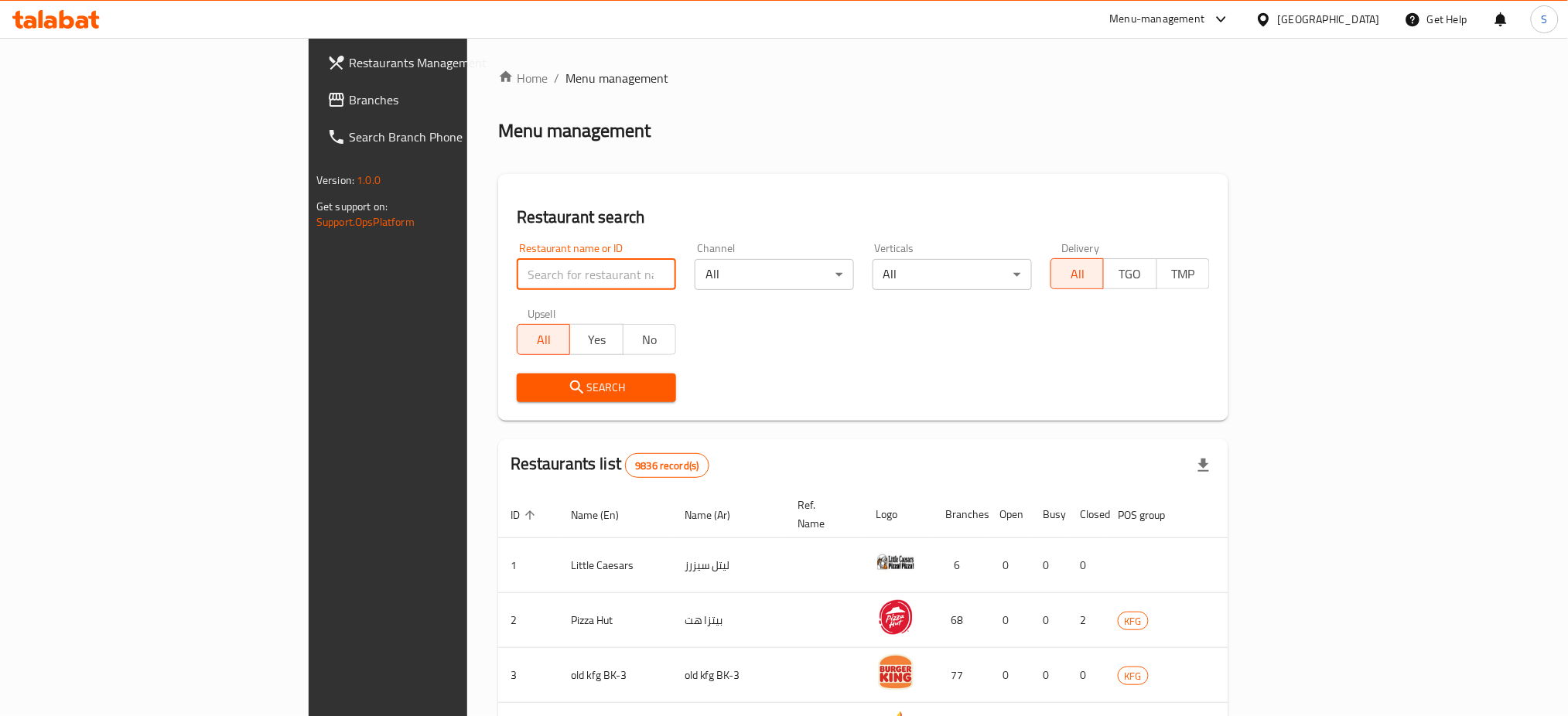
click at [516, 279] on input "search" at bounding box center [596, 274] width 160 height 31
type input "kabab factory"
click button "Search" at bounding box center [596, 387] width 160 height 29
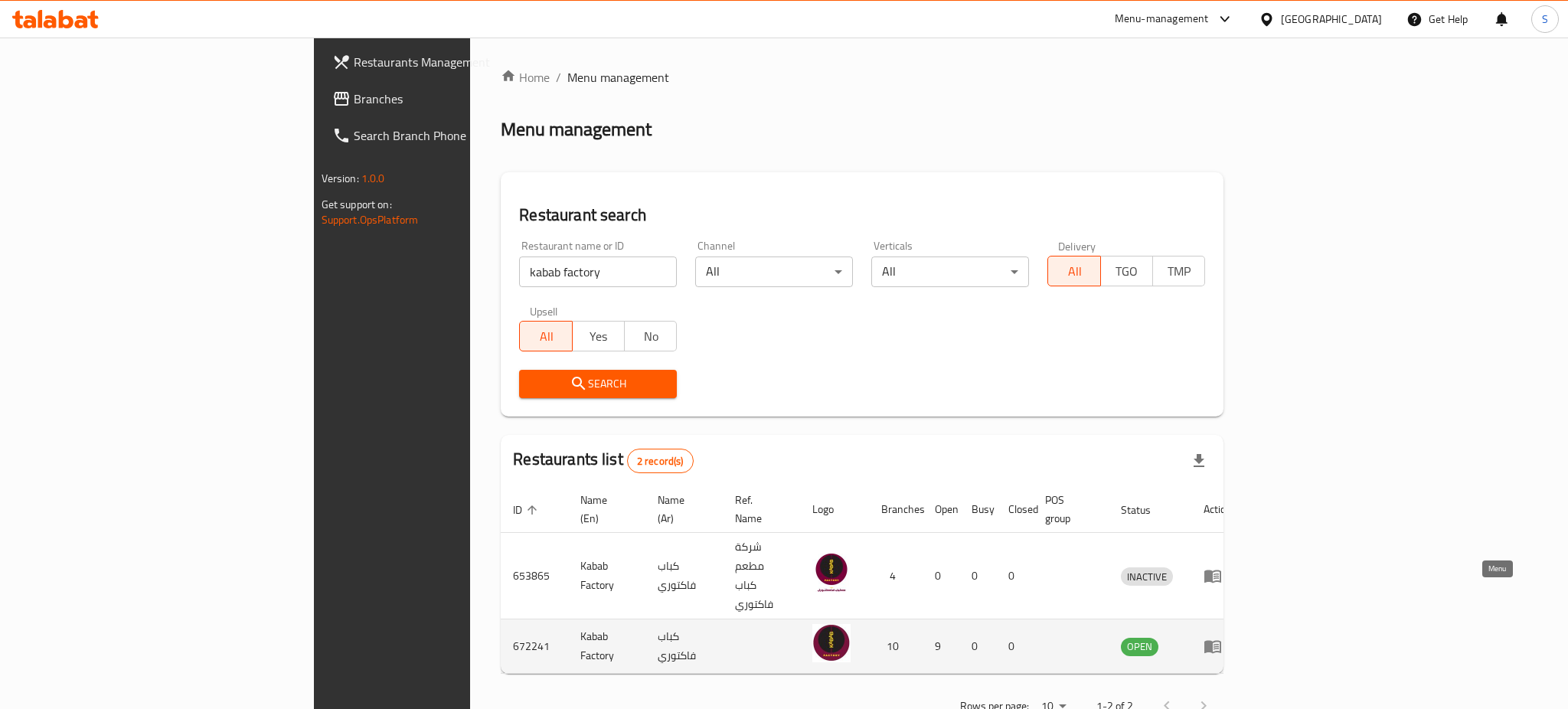
click at [1221, 641] on icon "enhanced table" at bounding box center [1213, 647] width 17 height 13
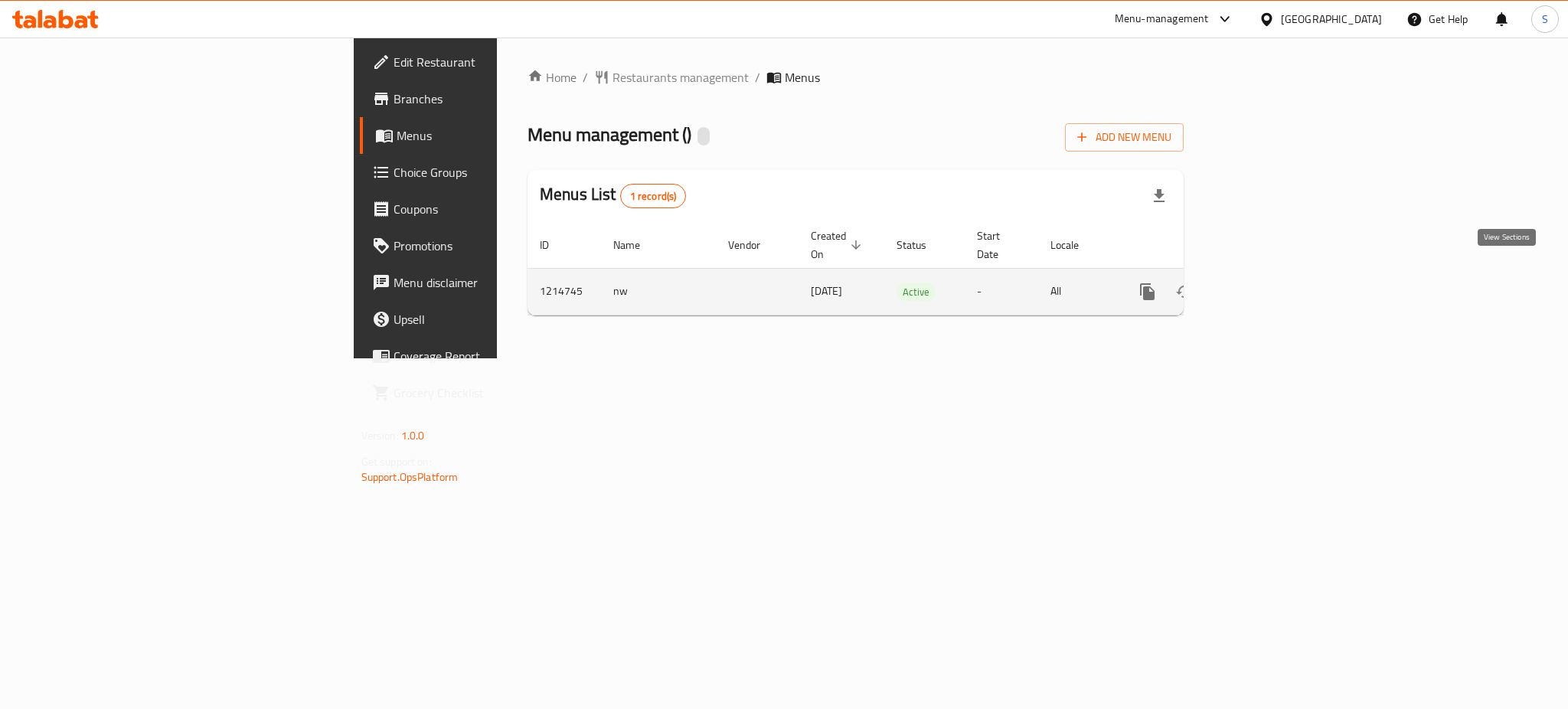
click at [1268, 282] on icon "enhanced table" at bounding box center [1257, 291] width 18 height 18
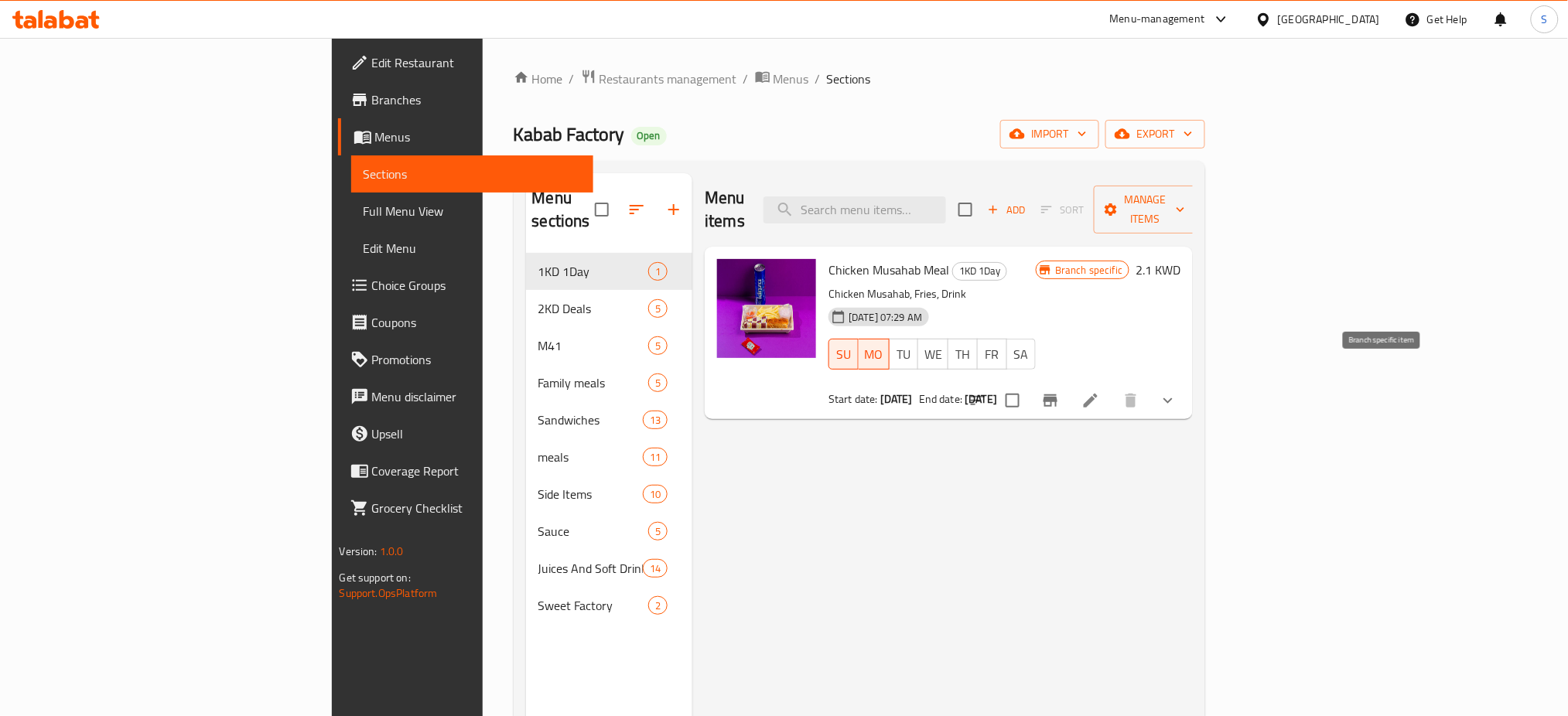
click at [1057, 395] on icon "Branch-specific-item" at bounding box center [1051, 401] width 14 height 13
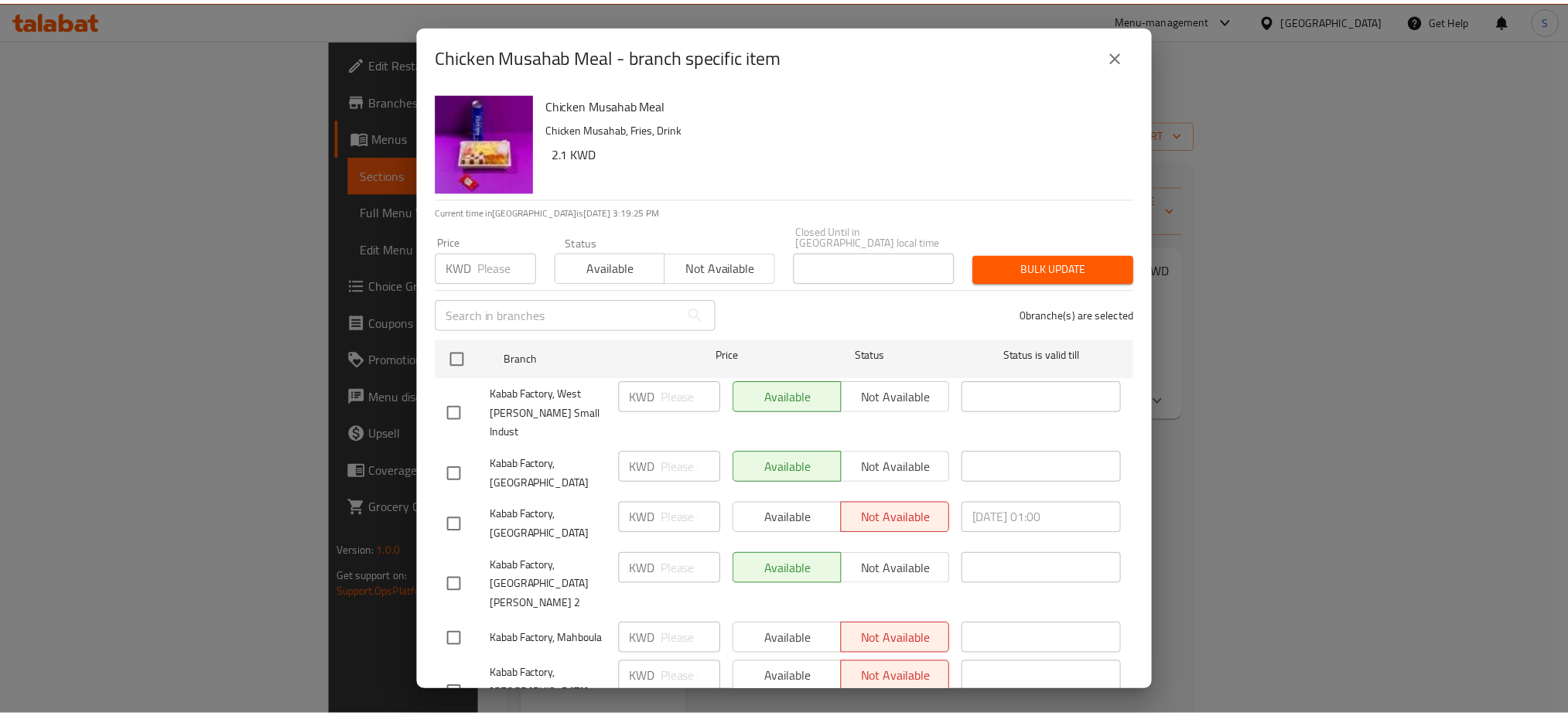
scroll to position [202, 0]
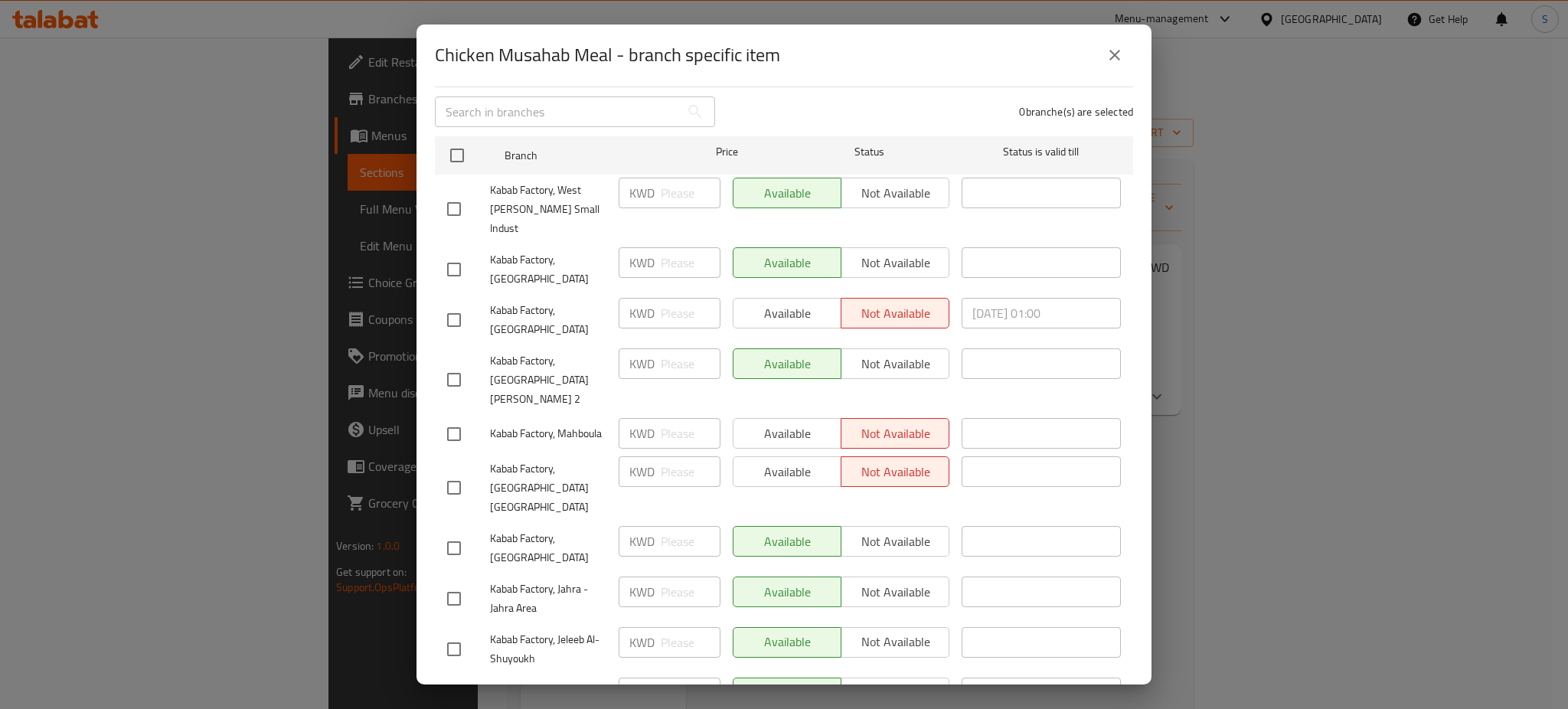
click at [1122, 59] on icon "close" at bounding box center [1114, 54] width 18 height 18
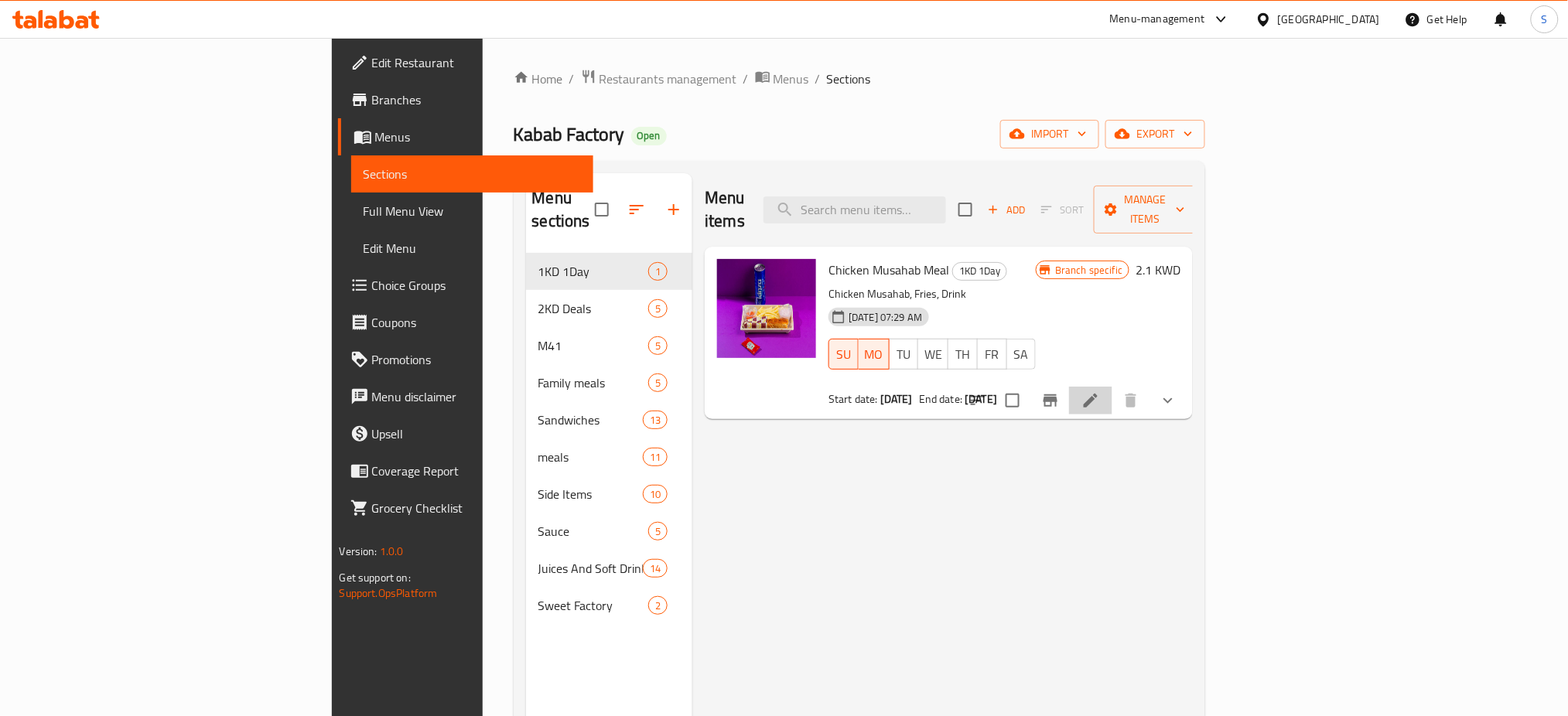
click at [1112, 390] on li at bounding box center [1091, 400] width 44 height 28
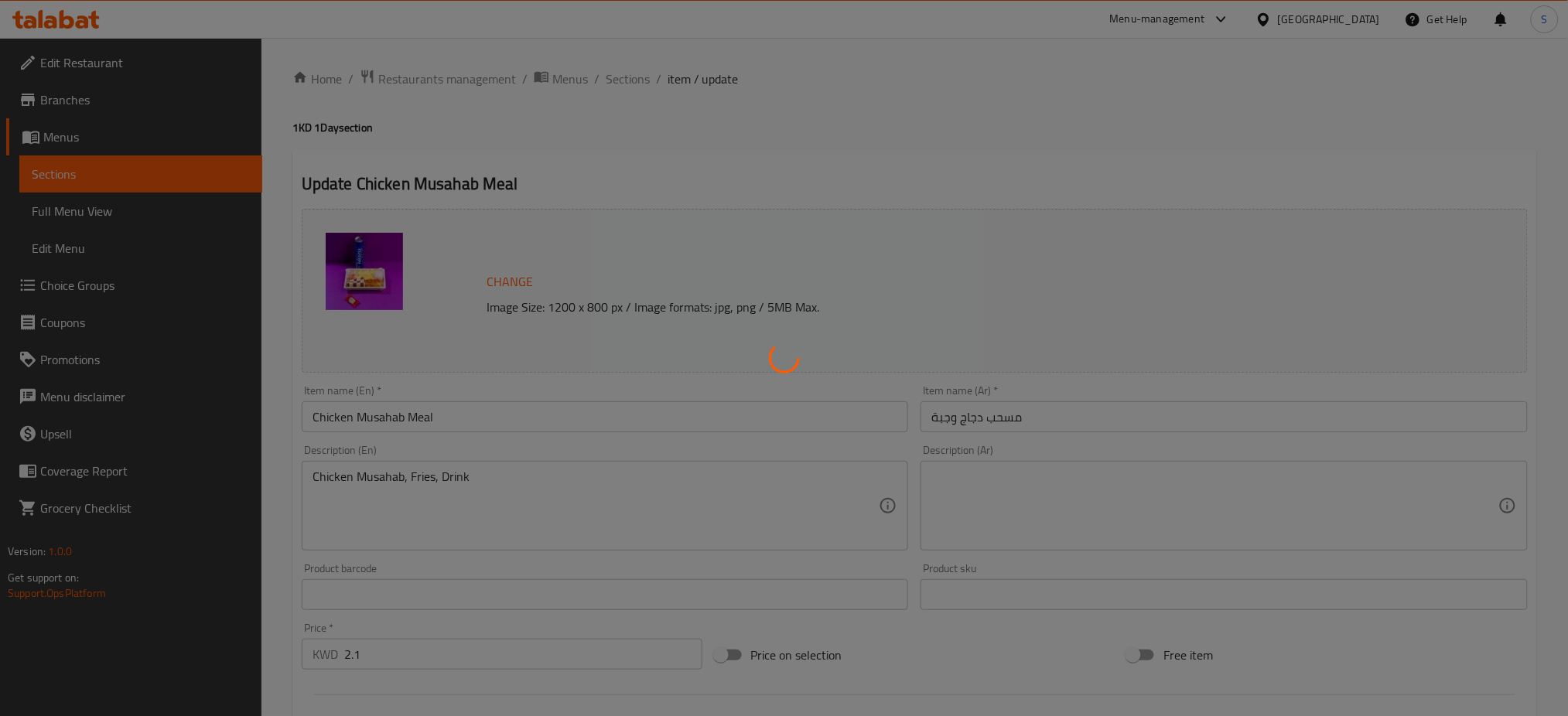
type input "اختار"
type input "1"
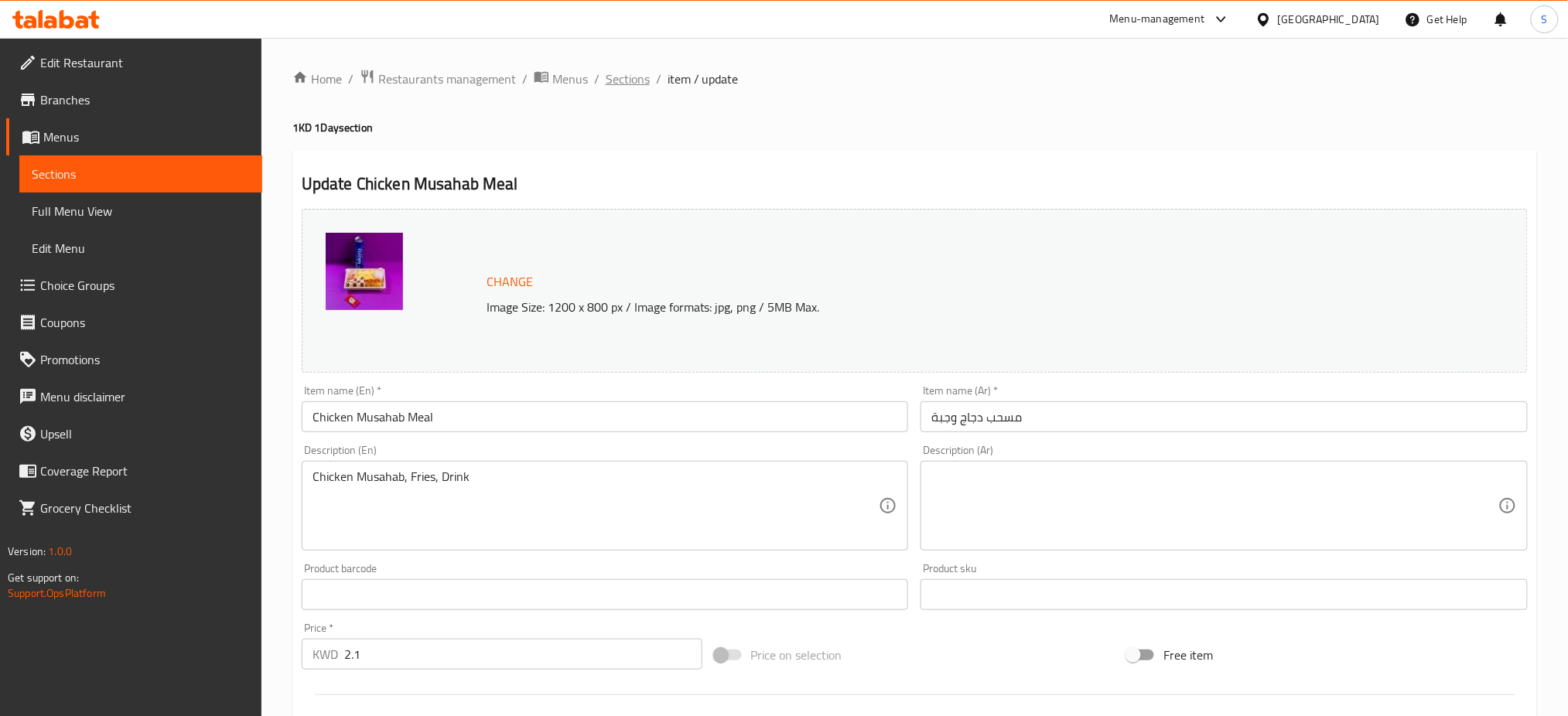
click at [636, 79] on span "Sections" at bounding box center [628, 79] width 44 height 18
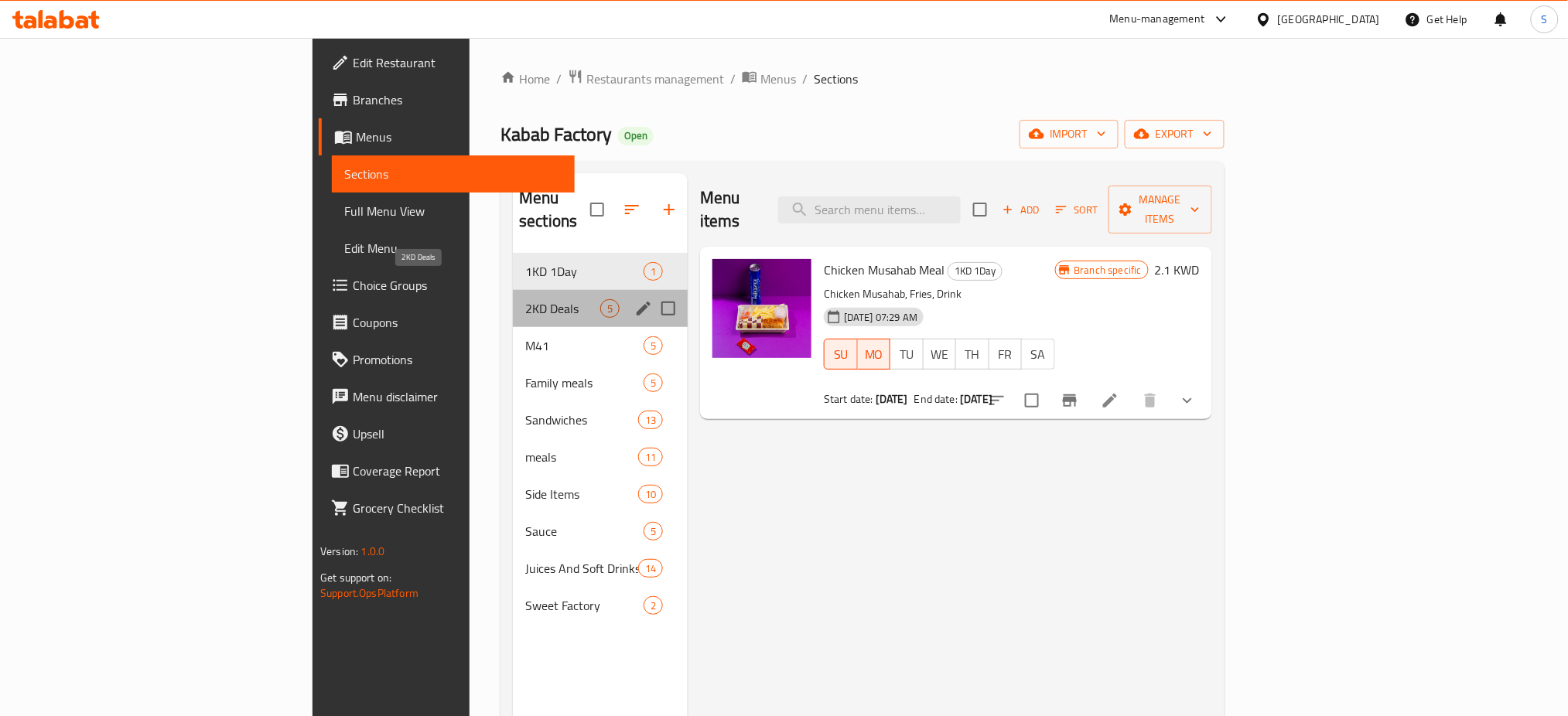
click at [525, 299] on span "2KD Deals" at bounding box center [562, 308] width 75 height 18
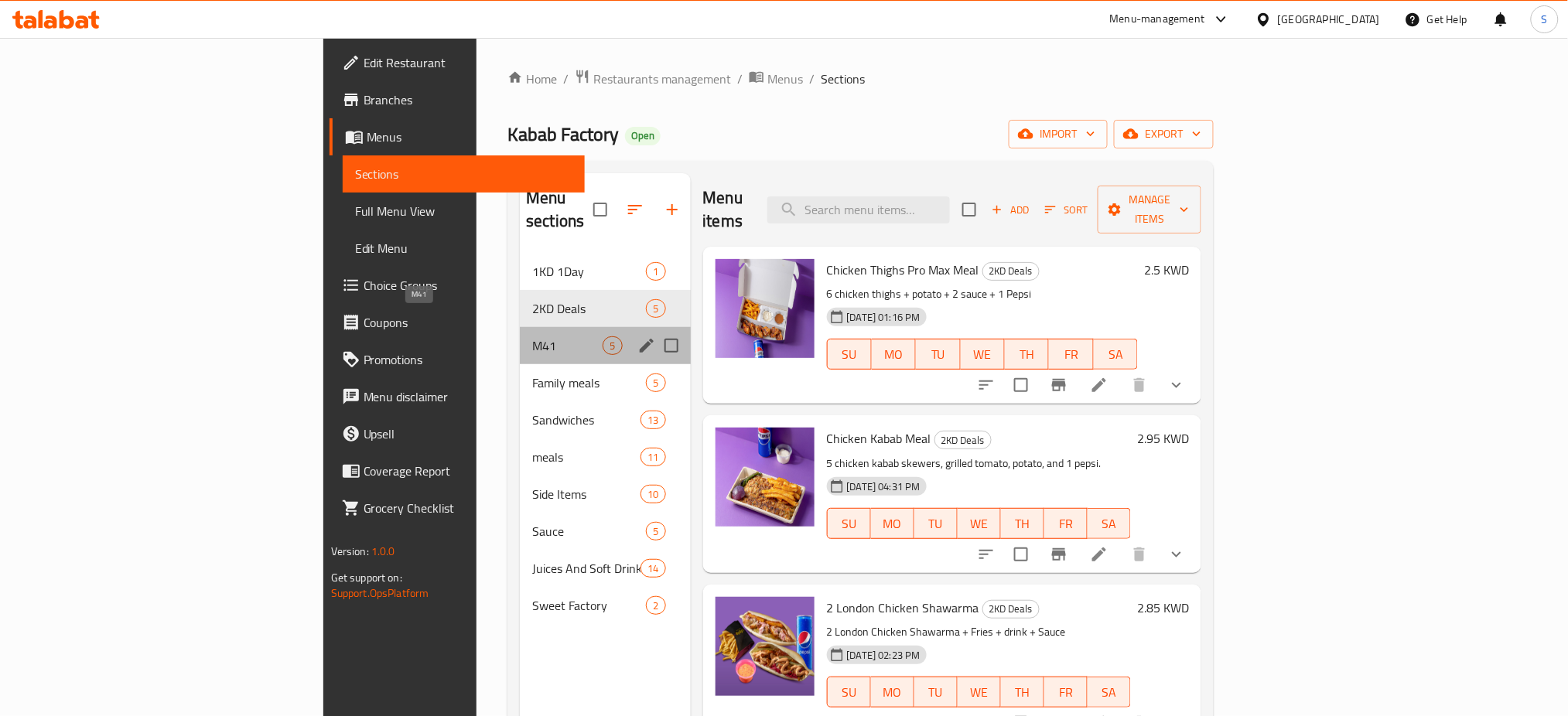
click at [532, 337] on span "M41" at bounding box center [567, 345] width 71 height 18
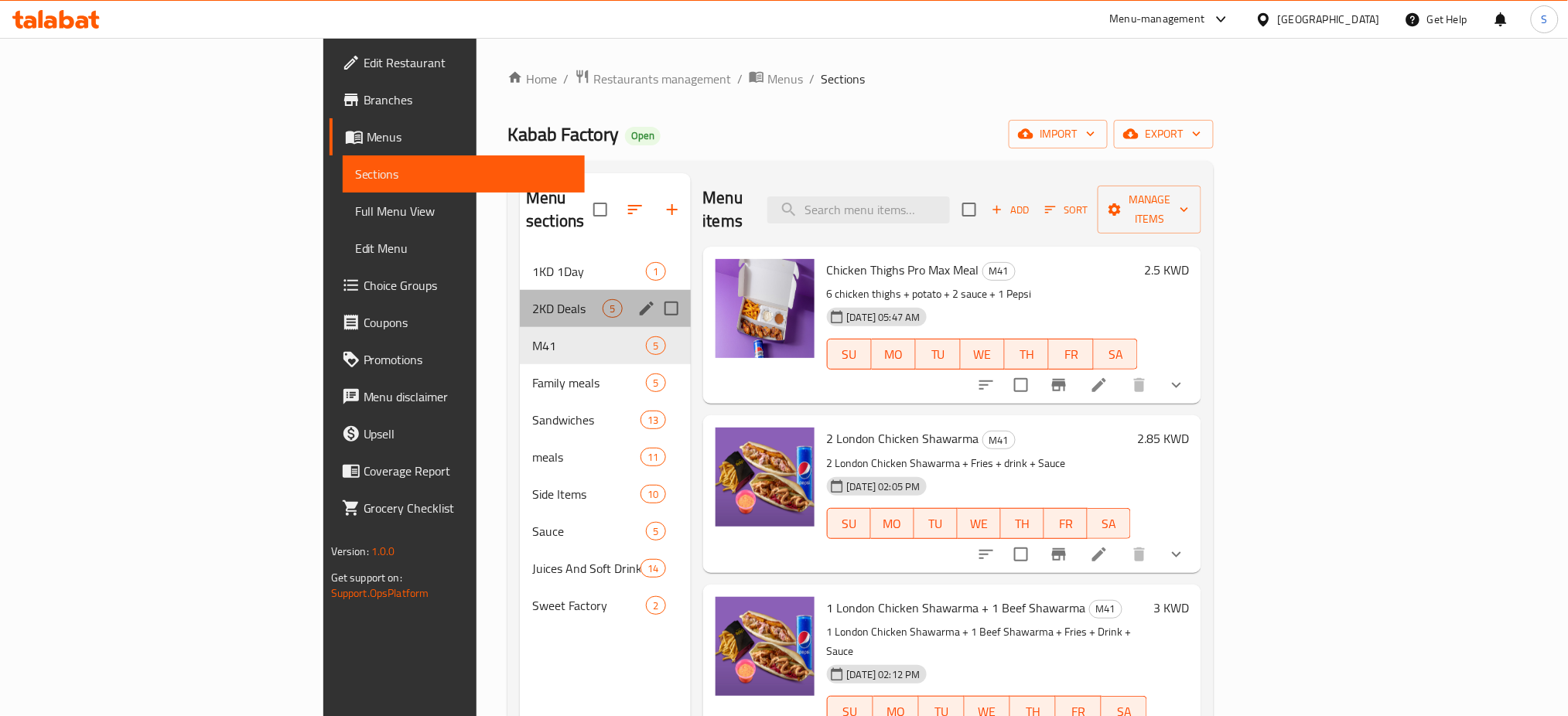
click at [519, 290] on div "2KD Deals 5" at bounding box center [604, 308] width 170 height 37
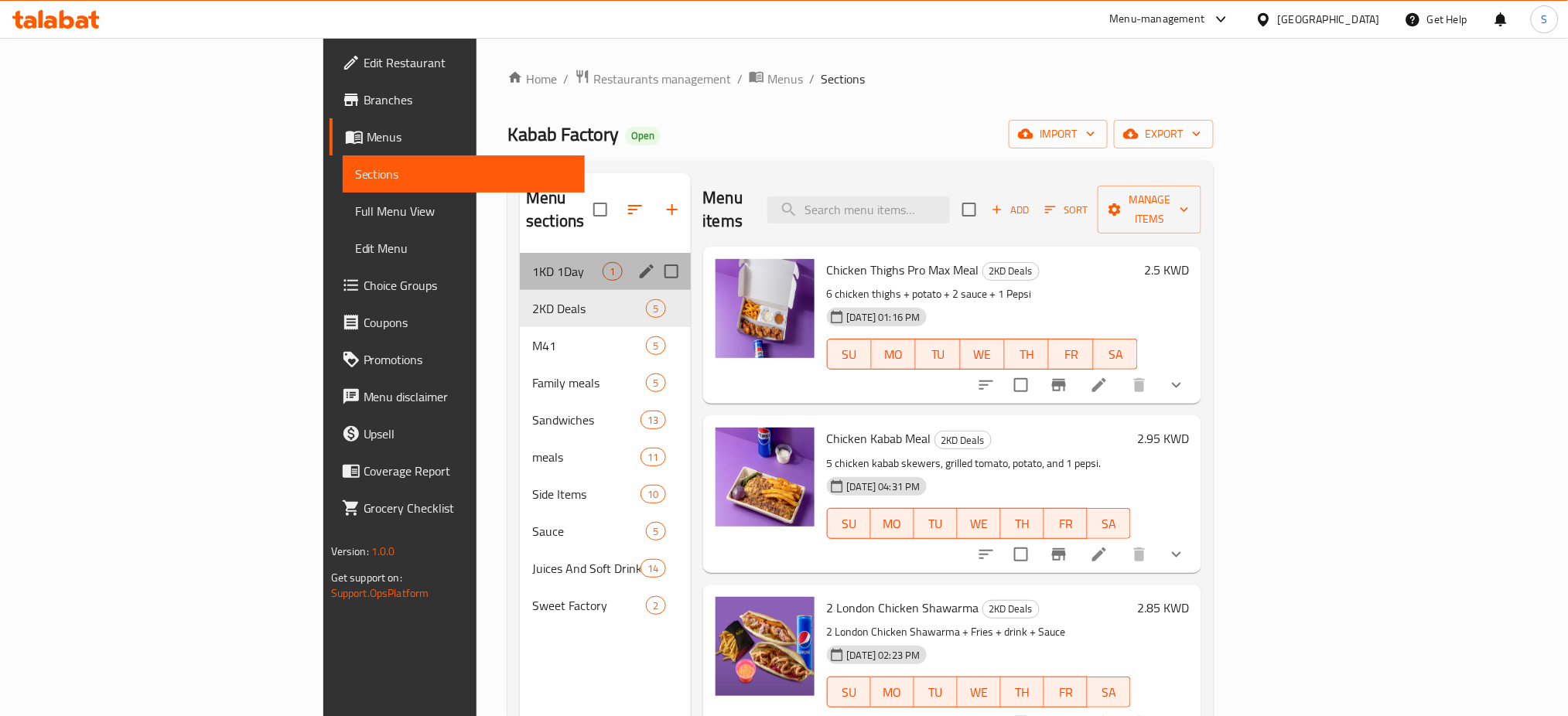
click at [519, 252] on div "1KD 1Day 1" at bounding box center [604, 271] width 170 height 37
